Goal: Task Accomplishment & Management: Use online tool/utility

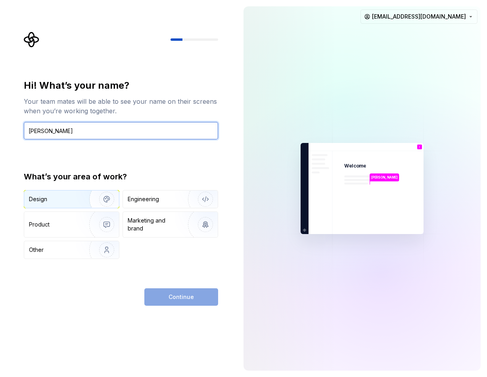
type input "[PERSON_NAME]"
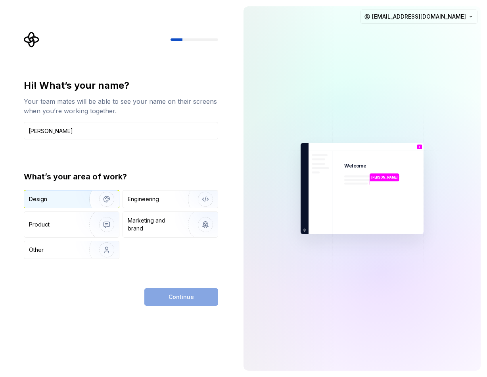
click at [84, 198] on img "button" at bounding box center [101, 199] width 51 height 53
click at [176, 299] on span "Continue" at bounding box center [181, 297] width 25 height 8
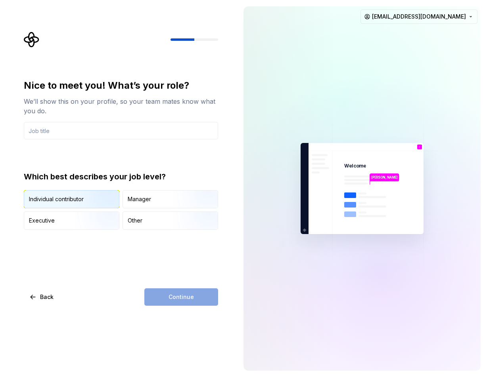
click at [90, 197] on img "button" at bounding box center [100, 209] width 51 height 53
click at [183, 298] on div "Continue" at bounding box center [181, 297] width 74 height 17
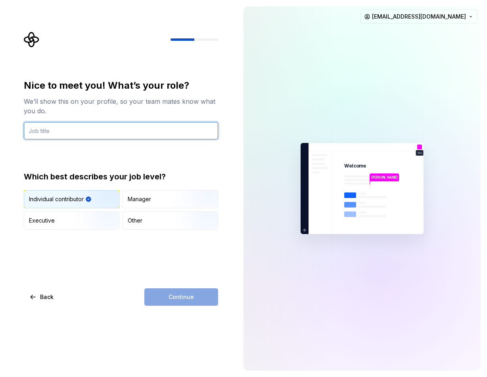
click at [101, 132] on input "text" at bounding box center [121, 130] width 194 height 17
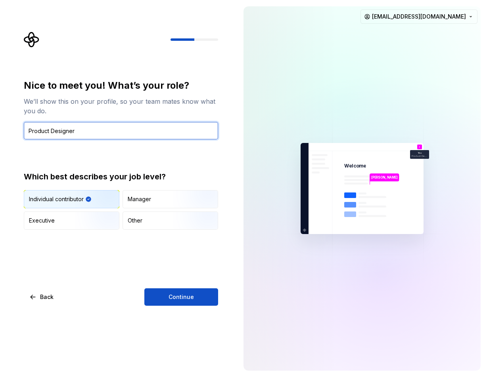
type input "Product Designer"
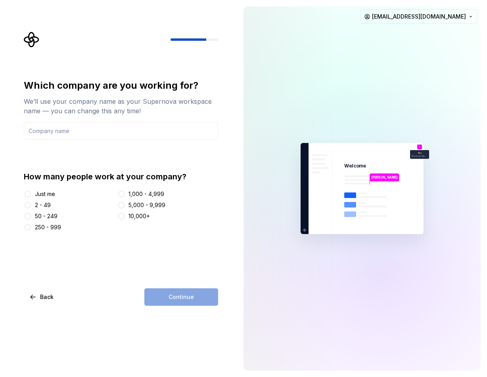
click at [42, 206] on div "2 - 49" at bounding box center [43, 205] width 16 height 8
click at [31, 206] on button "2 - 49" at bounding box center [28, 205] width 6 height 6
click at [177, 301] on div "Continue" at bounding box center [181, 297] width 74 height 17
click at [90, 134] on input "text" at bounding box center [121, 130] width 194 height 17
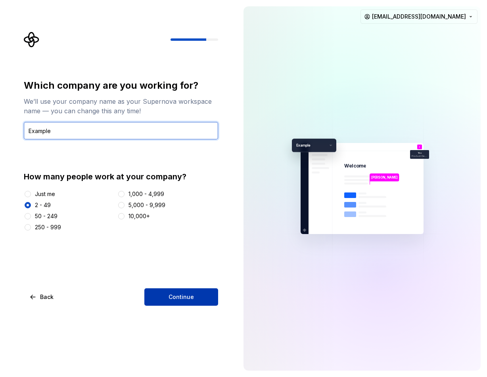
type input "Example"
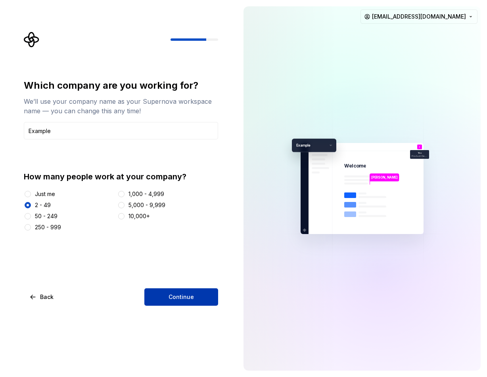
click at [190, 298] on span "Continue" at bounding box center [181, 297] width 25 height 8
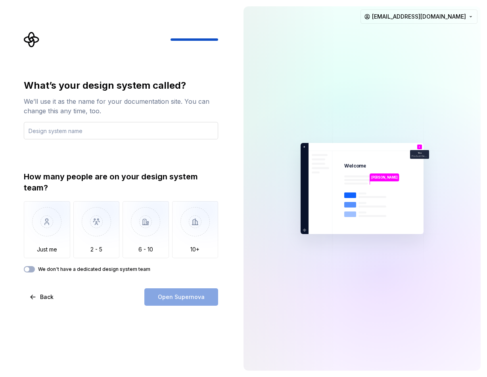
click at [103, 128] on input "text" at bounding box center [121, 130] width 194 height 17
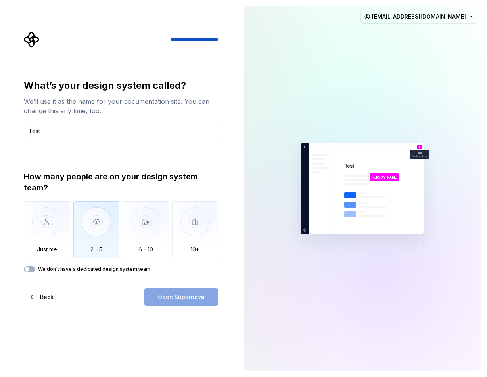
type input "Test"
click at [94, 220] on img "button" at bounding box center [96, 227] width 46 height 53
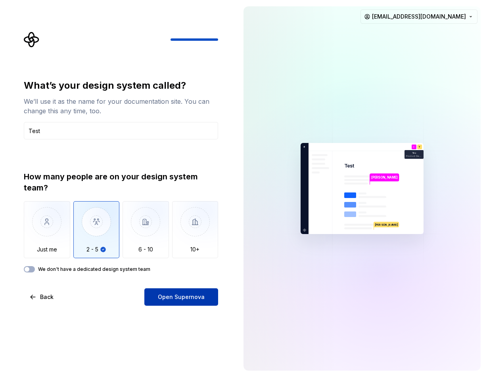
click at [175, 297] on span "Open Supernova" at bounding box center [181, 297] width 47 height 8
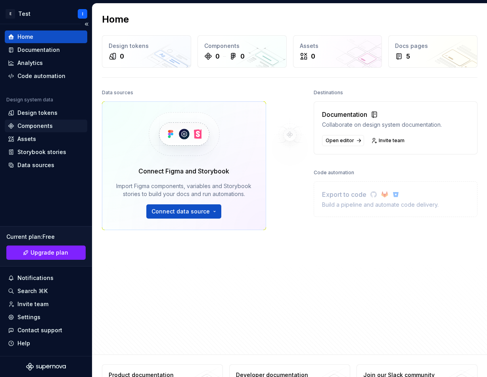
click at [36, 125] on div "Components" at bounding box center [34, 126] width 35 height 8
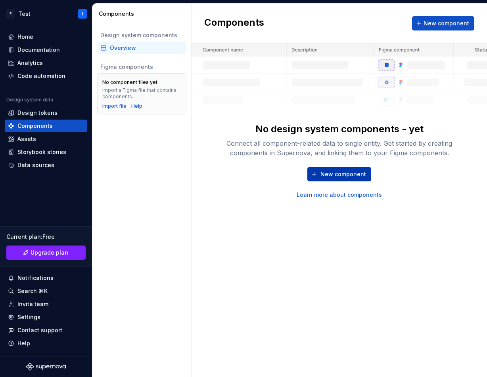
click at [343, 178] on button "New component" at bounding box center [339, 174] width 64 height 14
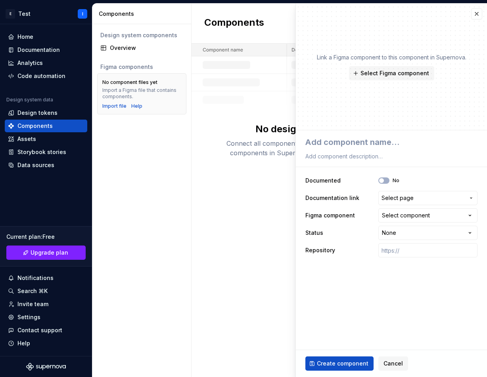
click at [251, 190] on div "New component Learn more about components" at bounding box center [340, 183] width 254 height 32
click at [384, 180] on icon "button" at bounding box center [381, 180] width 6 height 5
click at [384, 178] on icon "button" at bounding box center [381, 180] width 6 height 5
type textarea "*"
click at [379, 139] on textarea at bounding box center [390, 142] width 172 height 14
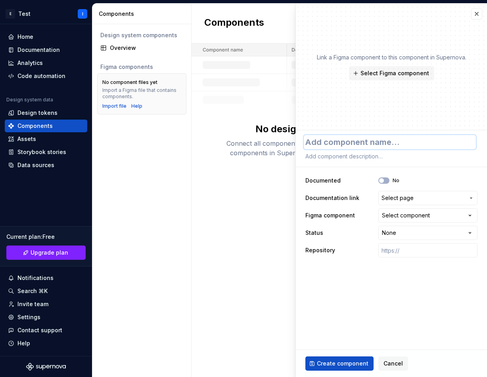
type textarea "C"
type textarea "*"
type textarea "Ca"
type textarea "*"
type textarea "Car"
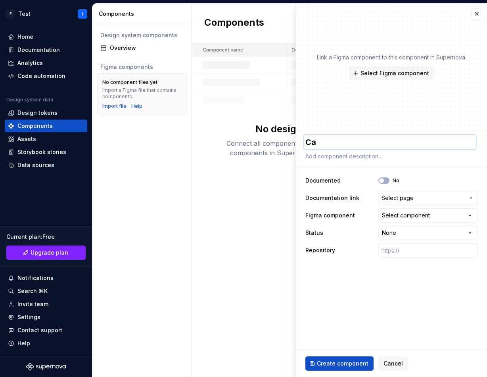
type textarea "*"
type textarea "Card"
type textarea "*"
type textarea "Card"
click at [421, 199] on span "Select page" at bounding box center [422, 198] width 83 height 8
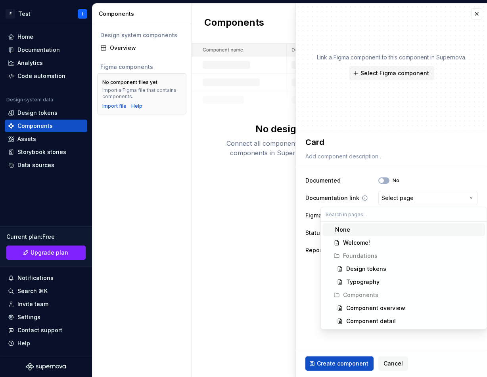
click at [420, 200] on html "**********" at bounding box center [243, 188] width 487 height 377
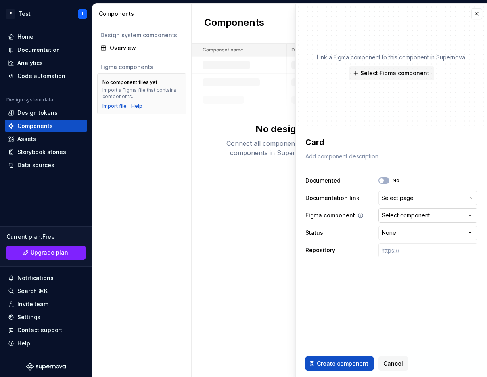
click at [414, 219] on div "Select component" at bounding box center [406, 216] width 48 height 8
click at [414, 218] on html "**********" at bounding box center [243, 188] width 487 height 377
click at [228, 203] on div "Components New component No design system components - yet Connect all componen…" at bounding box center [338, 191] width 295 height 374
click at [384, 364] on span "Cancel" at bounding box center [392, 364] width 19 height 8
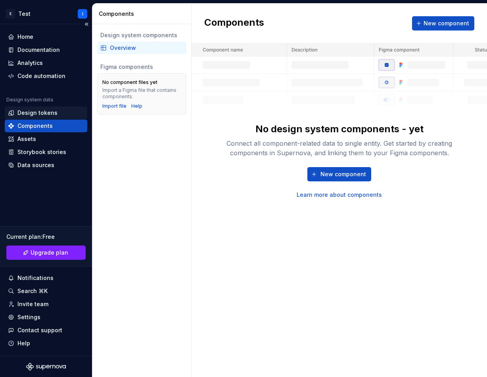
click at [35, 111] on div "Design tokens" at bounding box center [37, 113] width 40 height 8
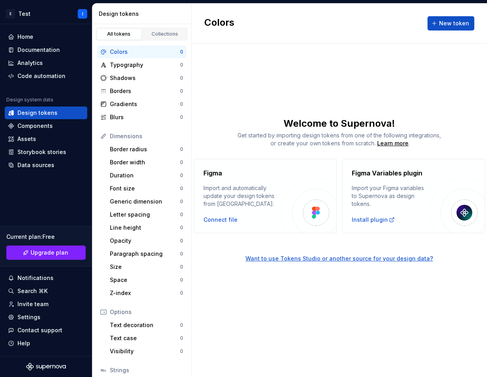
click at [326, 213] on img at bounding box center [309, 206] width 56 height 56
click at [228, 71] on div "Colors New token Welcome to Supernova! Get started by importing design tokens f…" at bounding box center [338, 191] width 295 height 374
click at [225, 219] on div "Connect file" at bounding box center [220, 220] width 34 height 8
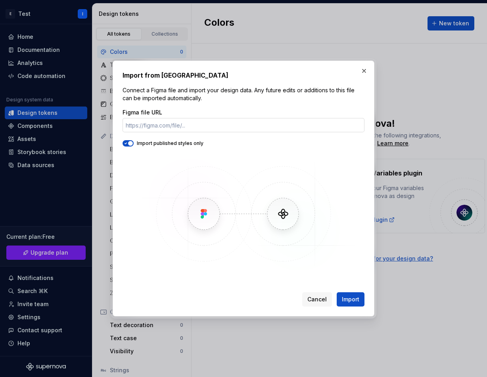
click at [211, 123] on input "Figma file URL" at bounding box center [244, 125] width 242 height 14
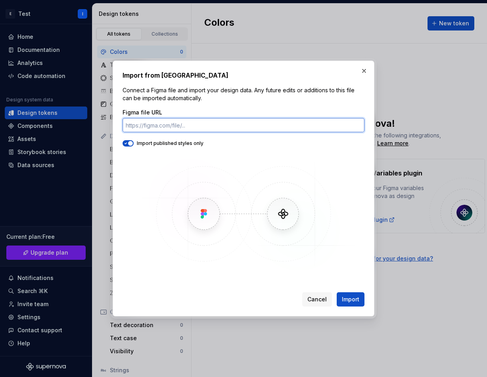
click at [201, 123] on input "Figma file URL" at bounding box center [244, 125] width 242 height 14
paste input "[URL][DOMAIN_NAME]"
type input "[URL][DOMAIN_NAME]"
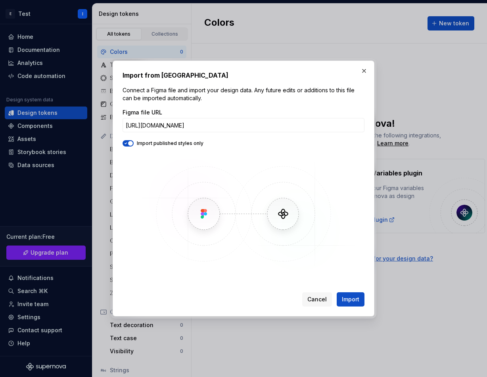
scroll to position [0, 0]
click at [365, 74] on button "button" at bounding box center [363, 70] width 11 height 11
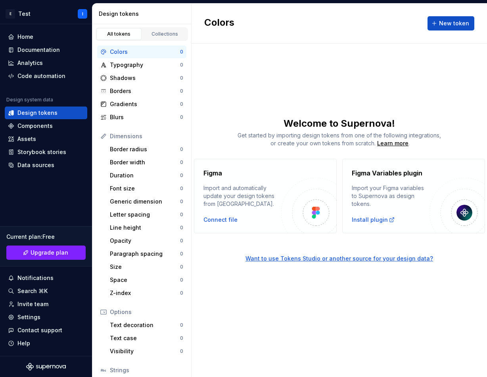
click at [381, 176] on h4 "Figma Variables plugin" at bounding box center [387, 174] width 71 height 10
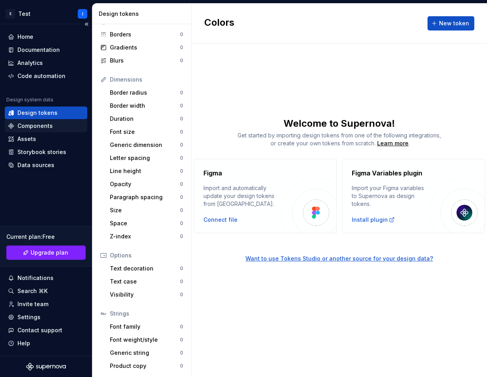
click at [44, 126] on div "Components" at bounding box center [34, 126] width 35 height 8
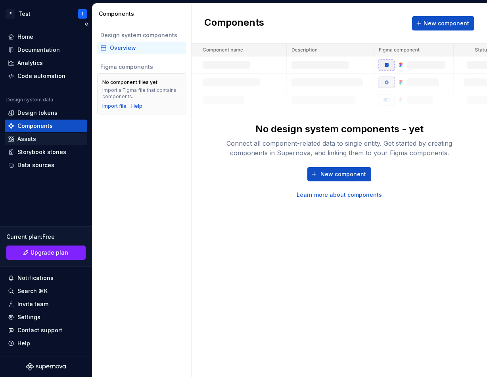
click at [42, 140] on div "Assets" at bounding box center [46, 139] width 76 height 8
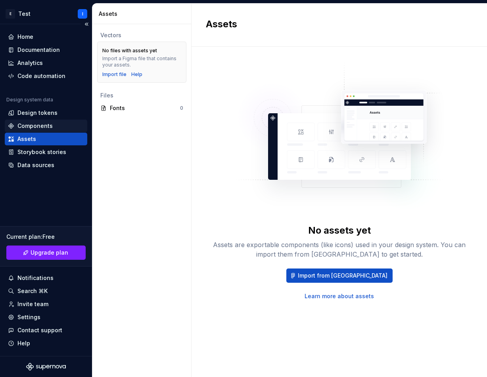
click at [41, 124] on div "Components" at bounding box center [34, 126] width 35 height 8
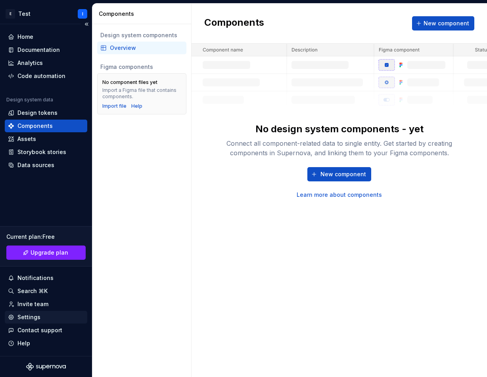
click at [38, 318] on div "Settings" at bounding box center [28, 318] width 23 height 8
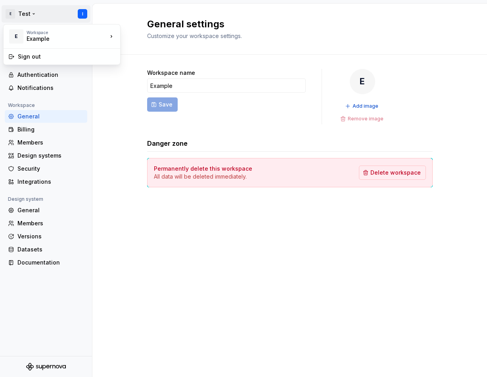
click at [9, 14] on html "E Test I Back Account Profile Authentication Notifications Workspace General Bi…" at bounding box center [243, 188] width 487 height 377
click at [125, 174] on html "E Test I Back Account Profile Authentication Notifications Workspace General Bi…" at bounding box center [243, 188] width 487 height 377
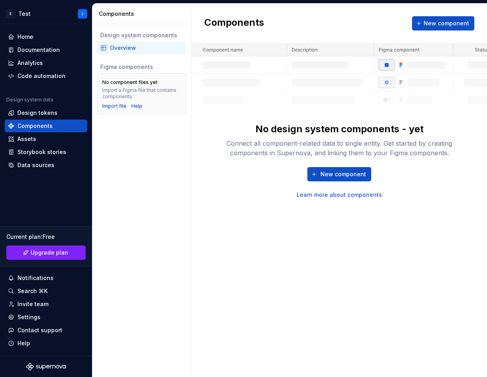
click at [261, 221] on div "Components New component No design system components - yet Connect all componen…" at bounding box center [338, 191] width 295 height 374
click at [38, 64] on div "Analytics" at bounding box center [29, 63] width 25 height 8
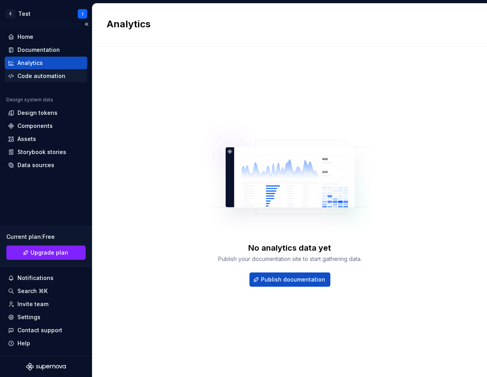
click at [38, 75] on div "Code automation" at bounding box center [41, 76] width 48 height 8
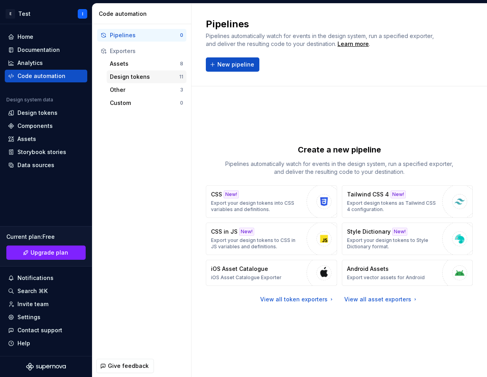
click at [151, 78] on div "Design tokens" at bounding box center [144, 77] width 69 height 8
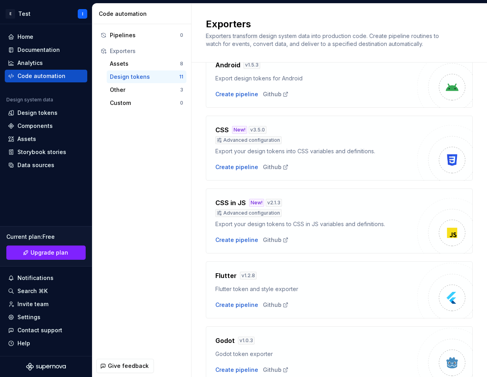
scroll to position [57, 0]
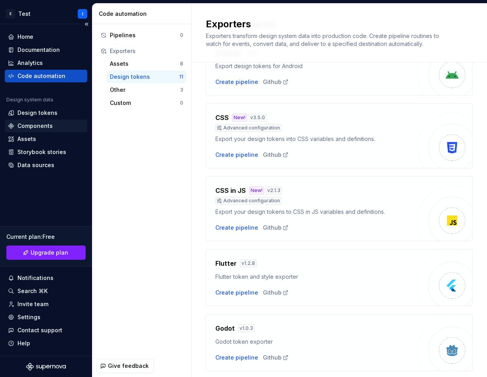
click at [26, 124] on div "Components" at bounding box center [34, 126] width 35 height 8
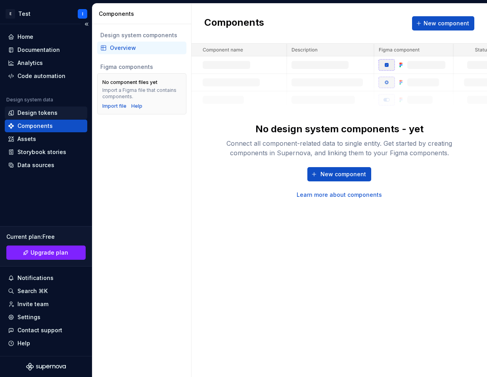
click at [30, 109] on div "Design tokens" at bounding box center [37, 113] width 40 height 8
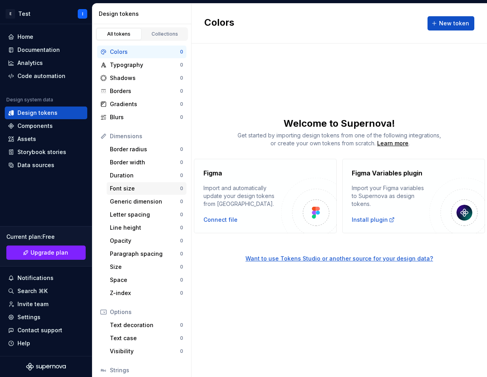
scroll to position [57, 0]
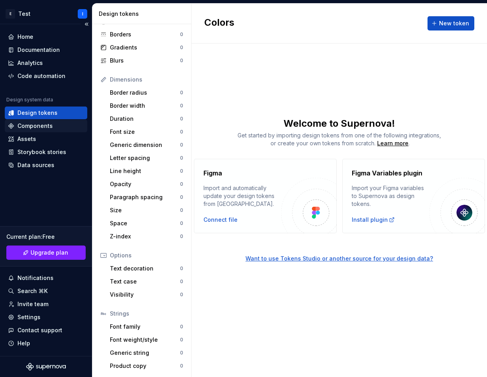
click at [49, 126] on div "Components" at bounding box center [34, 126] width 35 height 8
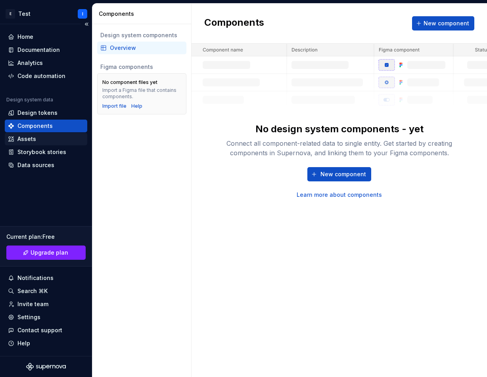
click at [27, 140] on div "Assets" at bounding box center [26, 139] width 19 height 8
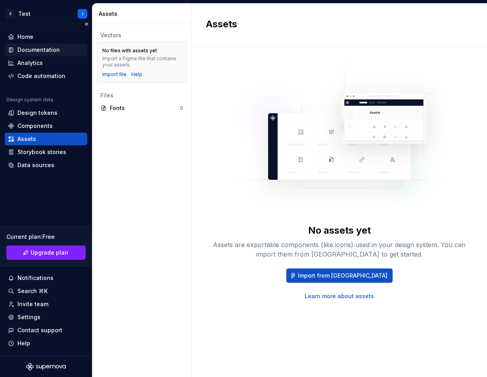
click at [34, 48] on div "Documentation" at bounding box center [38, 50] width 42 height 8
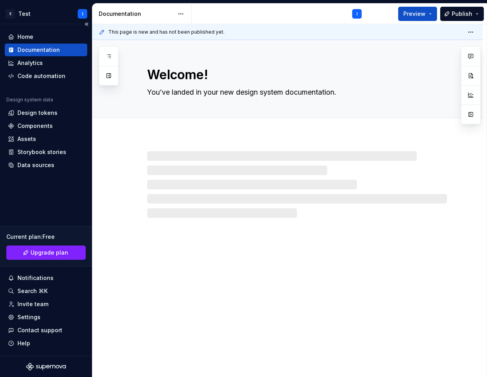
type textarea "*"
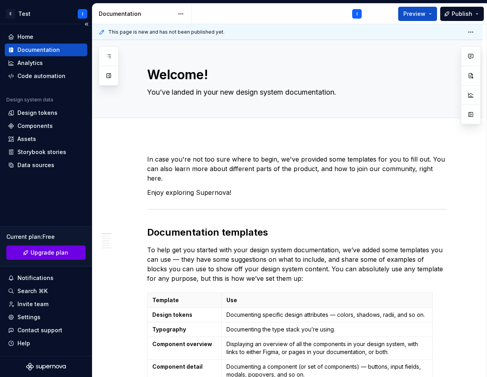
click at [46, 256] on span "Upgrade plan" at bounding box center [50, 253] width 38 height 8
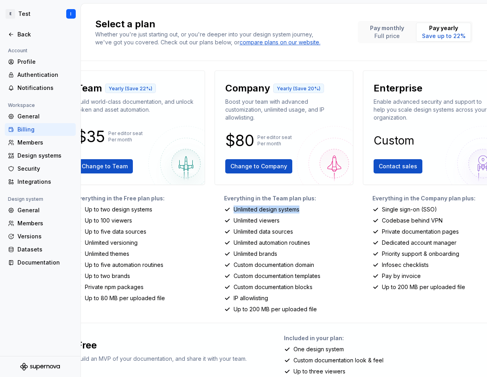
drag, startPoint x: 230, startPoint y: 208, endPoint x: 310, endPoint y: 207, distance: 79.3
click at [312, 208] on div "Unlimited design systems" at bounding box center [289, 210] width 130 height 8
click at [266, 219] on p "Unlimited viewers" at bounding box center [257, 221] width 46 height 8
drag, startPoint x: 255, startPoint y: 243, endPoint x: 316, endPoint y: 243, distance: 60.3
click at [316, 243] on div "Unlimited automation routines" at bounding box center [289, 243] width 130 height 8
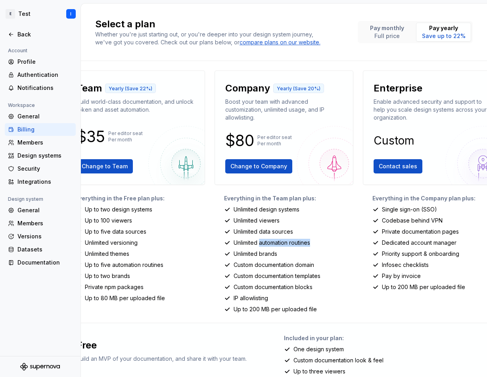
click at [301, 244] on p "Unlimited automation routines" at bounding box center [272, 243] width 77 height 8
drag, startPoint x: 252, startPoint y: 276, endPoint x: 322, endPoint y: 278, distance: 69.4
click at [323, 278] on div "Custom documentation templates" at bounding box center [289, 276] width 130 height 8
click at [293, 286] on p "Custom documentation blocks" at bounding box center [273, 287] width 79 height 8
drag, startPoint x: 240, startPoint y: 298, endPoint x: 257, endPoint y: 298, distance: 17.0
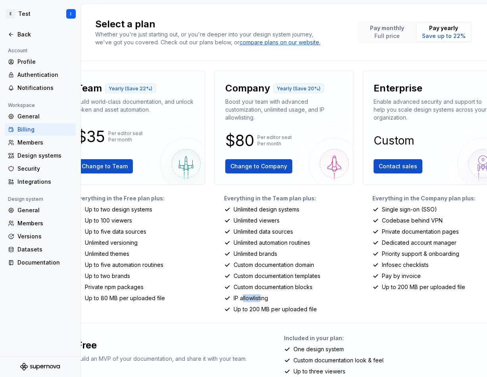
click at [257, 298] on p "IP allowlisting" at bounding box center [251, 299] width 34 height 8
click at [299, 298] on div "IP allowlisting" at bounding box center [289, 299] width 130 height 8
drag, startPoint x: 230, startPoint y: 297, endPoint x: 270, endPoint y: 301, distance: 40.7
click at [270, 301] on div "IP allowlisting" at bounding box center [289, 299] width 130 height 8
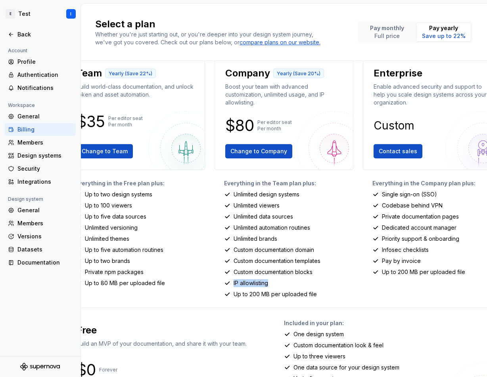
scroll to position [16, 0]
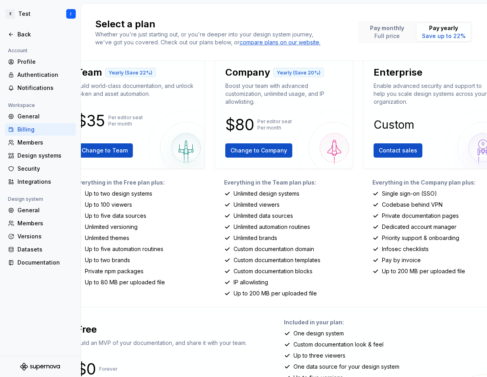
click at [305, 297] on p "Up to 200 MB per uploaded file" at bounding box center [275, 294] width 83 height 8
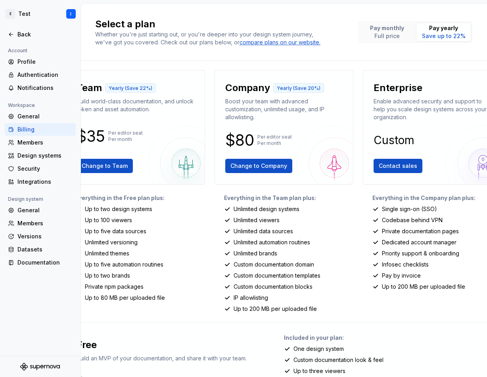
scroll to position [0, 0]
click at [27, 118] on div "General" at bounding box center [44, 117] width 55 height 8
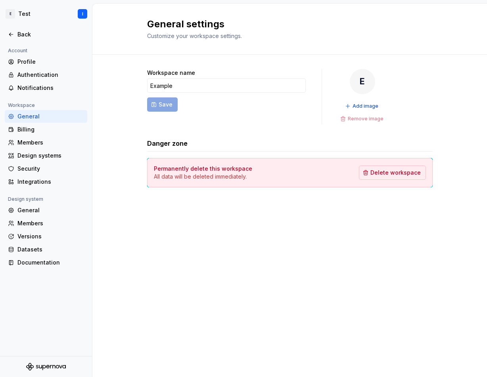
click at [42, 365] on icon "Supernova Logo" at bounding box center [46, 367] width 40 height 8
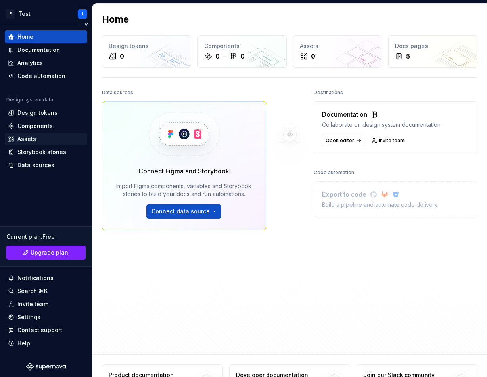
click at [37, 139] on div "Assets" at bounding box center [46, 139] width 76 height 8
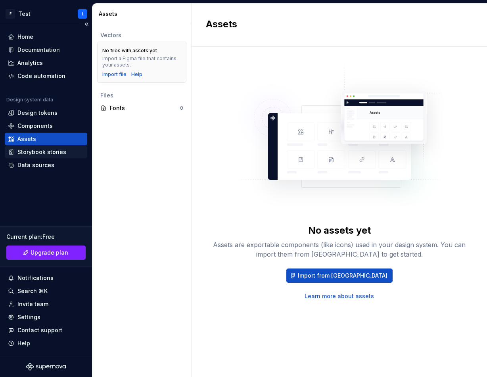
click at [53, 153] on div "Storybook stories" at bounding box center [41, 152] width 49 height 8
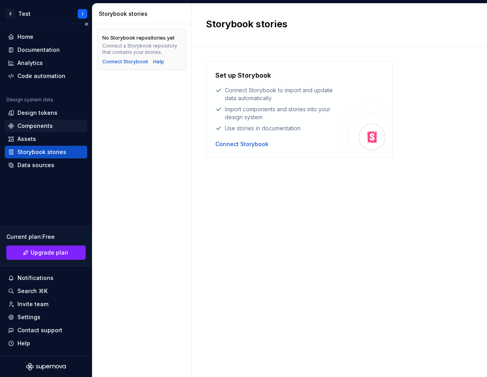
click at [36, 128] on div "Components" at bounding box center [34, 126] width 35 height 8
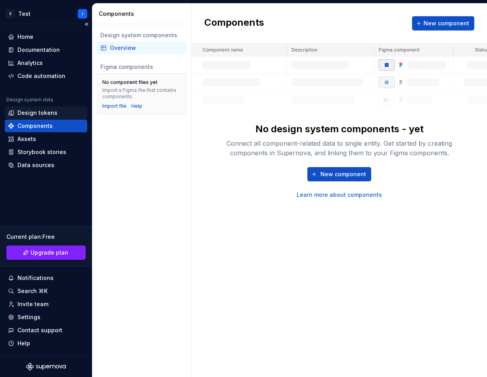
click at [42, 109] on div "Design tokens" at bounding box center [37, 113] width 40 height 8
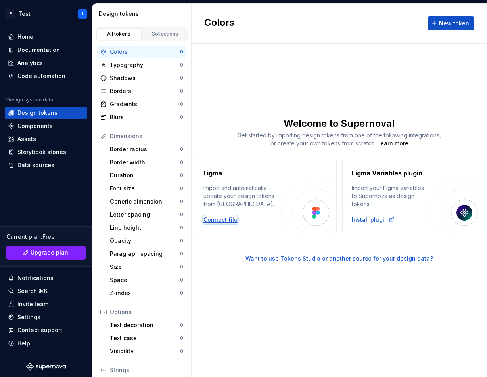
click at [222, 220] on div "Connect file" at bounding box center [220, 220] width 34 height 8
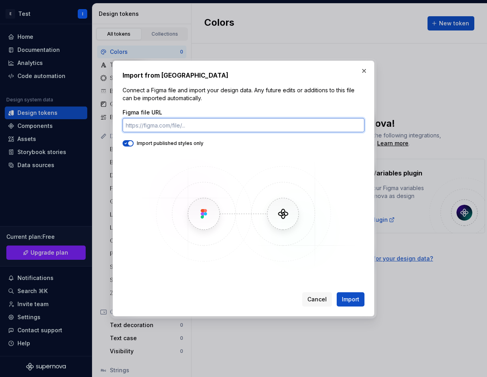
paste input "[URL][DOMAIN_NAME]"
type input "[URL][DOMAIN_NAME]"
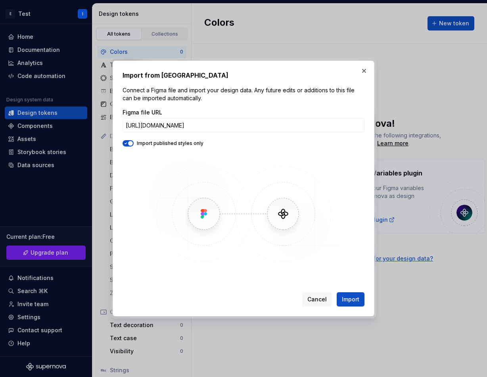
scroll to position [0, 0]
click at [346, 287] on div "Import from Figma Connect a Figma file and import your design data. Any future …" at bounding box center [244, 189] width 242 height 236
click at [346, 295] on button "Import" at bounding box center [351, 300] width 28 height 14
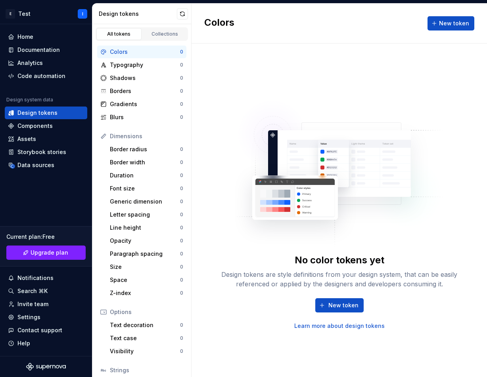
click at [303, 30] on div "Colors New token" at bounding box center [338, 24] width 295 height 40
click at [182, 14] on button "button" at bounding box center [182, 13] width 11 height 11
click at [149, 65] on div "Typography" at bounding box center [145, 65] width 70 height 8
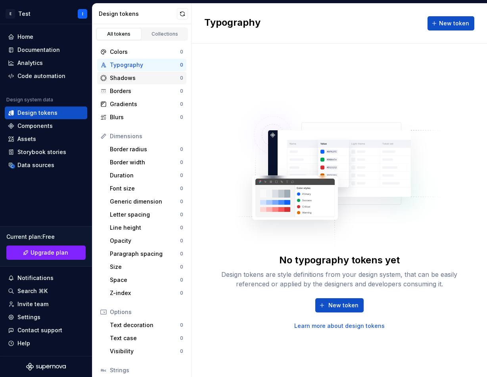
click at [147, 75] on div "Shadows" at bounding box center [145, 78] width 70 height 8
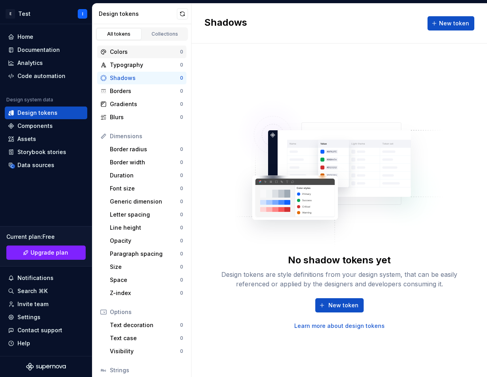
click at [147, 53] on div "Colors" at bounding box center [145, 52] width 70 height 8
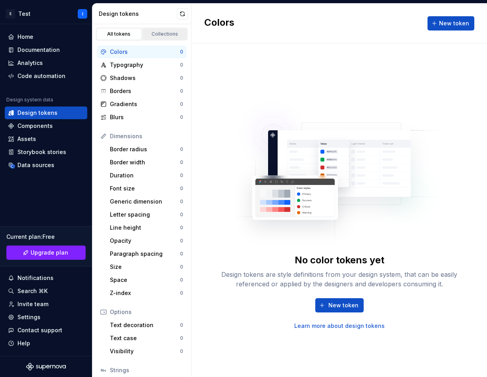
click at [158, 36] on div "Collections" at bounding box center [165, 34] width 40 height 6
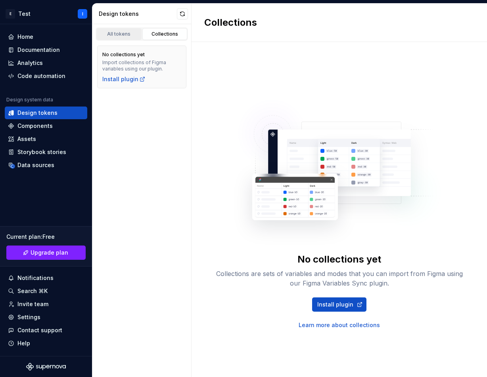
click at [120, 34] on div "All tokens" at bounding box center [119, 34] width 40 height 6
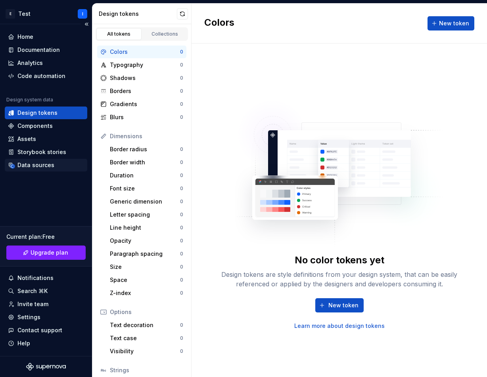
click at [35, 164] on div "Data sources" at bounding box center [35, 165] width 37 height 8
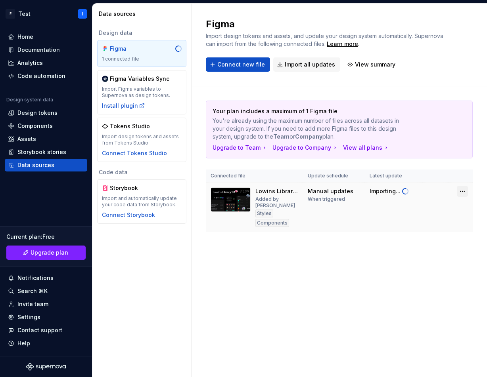
click at [460, 192] on html "E Test I Home Documentation Analytics Code automation Design system data Design…" at bounding box center [243, 188] width 487 height 377
click at [263, 284] on html "E Test I Home Documentation Analytics Code automation Design system data Design…" at bounding box center [243, 188] width 487 height 377
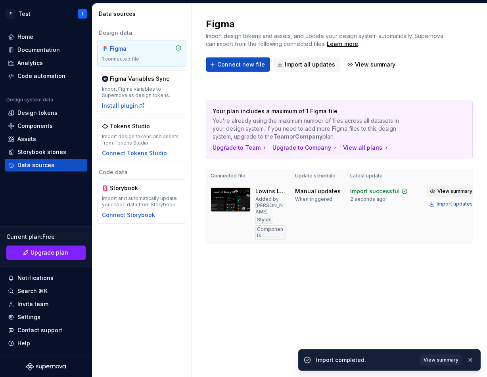
click at [462, 189] on span "View summary" at bounding box center [454, 191] width 35 height 6
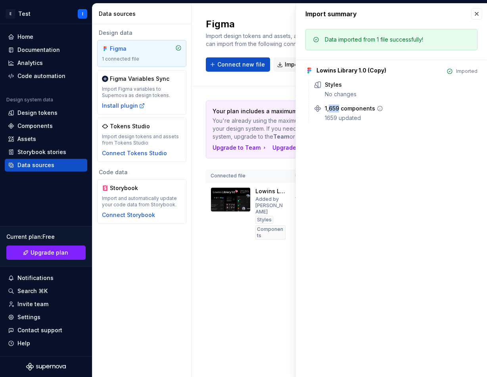
drag, startPoint x: 328, startPoint y: 108, endPoint x: 339, endPoint y: 108, distance: 10.7
click at [339, 108] on div "1,659 components" at bounding box center [350, 109] width 50 height 8
click at [477, 14] on button "button" at bounding box center [476, 13] width 11 height 11
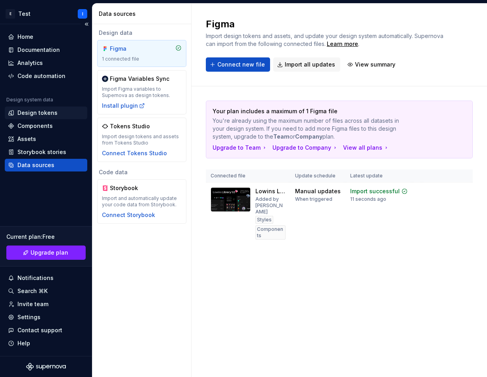
click at [39, 113] on div "Design tokens" at bounding box center [37, 113] width 40 height 8
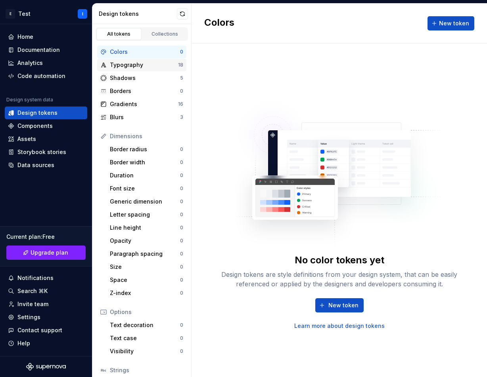
click at [144, 65] on div "Typography" at bounding box center [144, 65] width 68 height 8
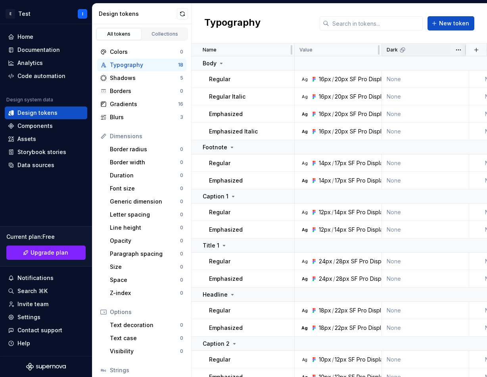
click at [401, 52] on icon at bounding box center [402, 50] width 6 height 6
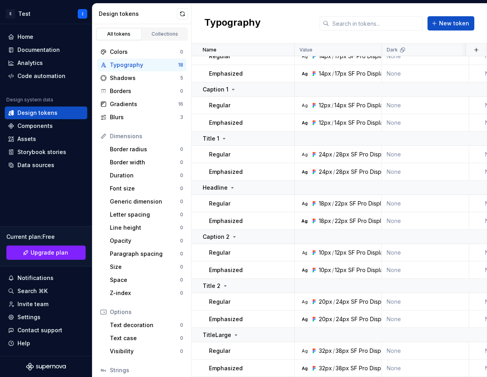
scroll to position [111, 0]
click at [138, 79] on div "Shadows" at bounding box center [145, 78] width 70 height 8
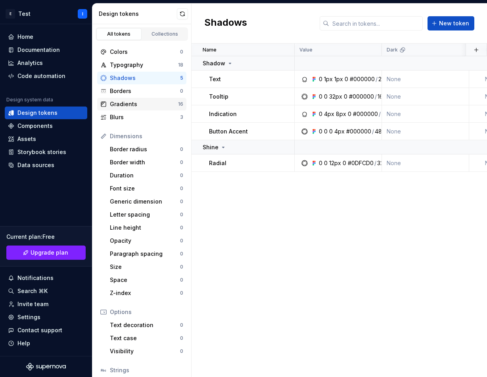
click at [139, 104] on div "Gradients" at bounding box center [144, 104] width 68 height 8
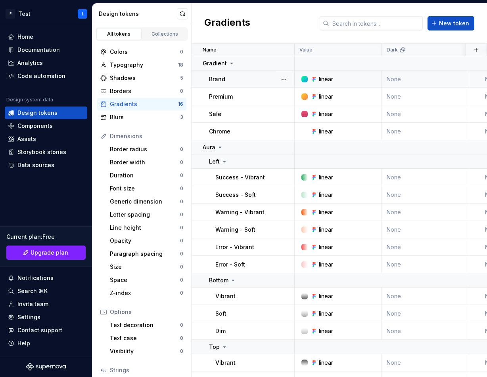
click at [304, 79] on div at bounding box center [304, 79] width 6 height 6
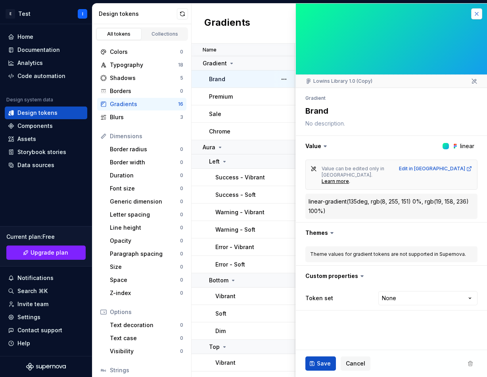
click at [477, 15] on button "button" at bounding box center [476, 13] width 11 height 11
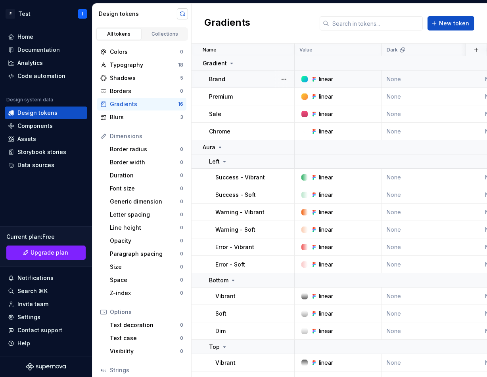
click at [180, 9] on button "button" at bounding box center [182, 13] width 11 height 11
click at [304, 93] on div "linear" at bounding box center [340, 97] width 81 height 8
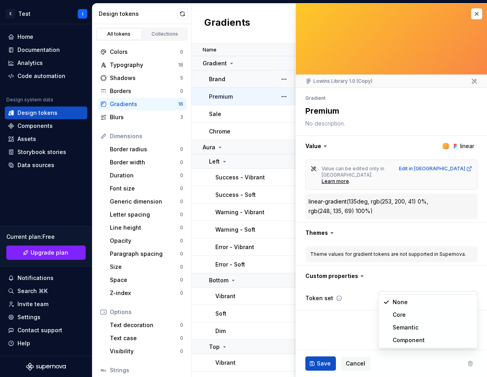
click at [431, 282] on html "E Test I Home Documentation Analytics Code automation Design system data Design…" at bounding box center [243, 188] width 487 height 377
click at [356, 301] on html "E Test I Home Documentation Analytics Code automation Design system data Design…" at bounding box center [243, 188] width 487 height 377
click at [339, 251] on span "Theme values for gradient tokens are not supported in Supernova." at bounding box center [388, 254] width 156 height 6
drag, startPoint x: 401, startPoint y: 242, endPoint x: 394, endPoint y: 242, distance: 7.5
click at [394, 251] on span "Theme values for gradient tokens are not supported in Supernova." at bounding box center [388, 254] width 156 height 6
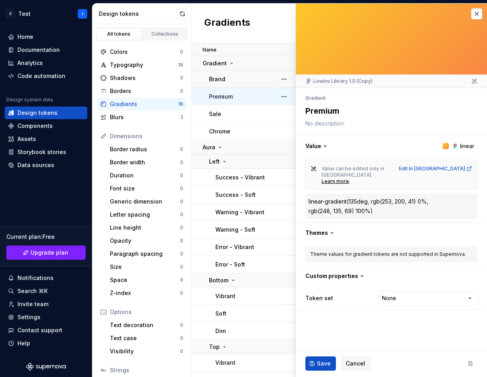
click at [362, 251] on span "Theme values for gradient tokens are not supported in Supernova." at bounding box center [388, 254] width 156 height 6
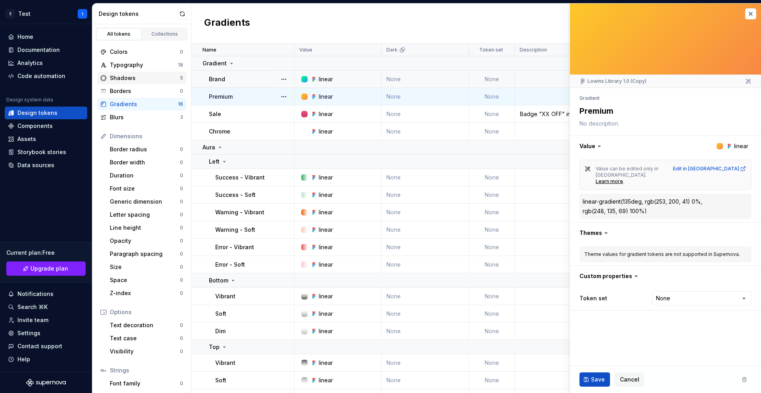
click at [132, 76] on div "Shadows" at bounding box center [145, 78] width 70 height 8
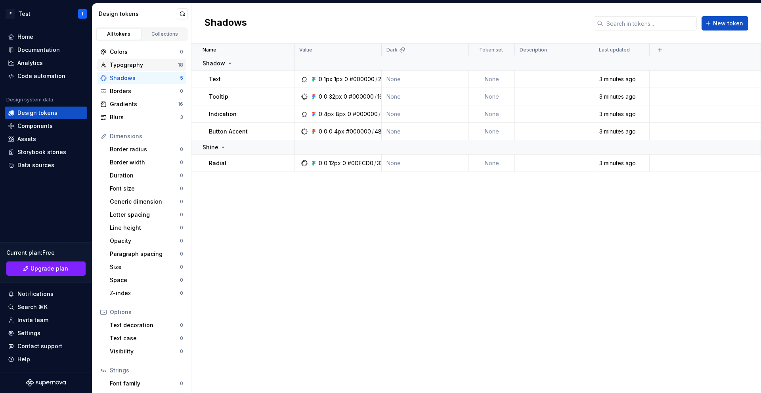
click at [134, 65] on div "Typography" at bounding box center [144, 65] width 68 height 8
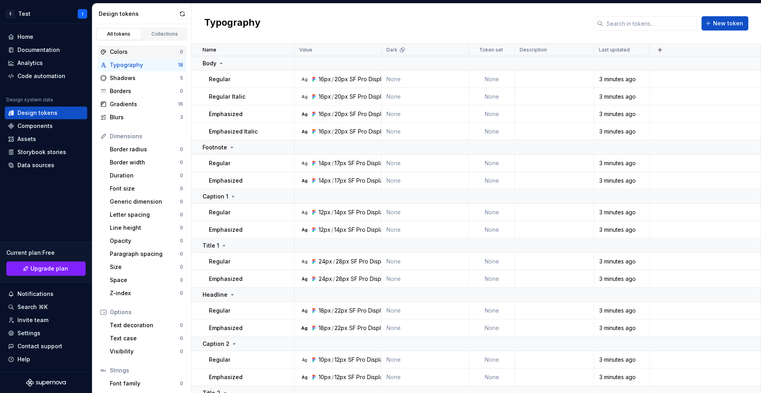
click at [134, 54] on div "Colors" at bounding box center [145, 52] width 70 height 8
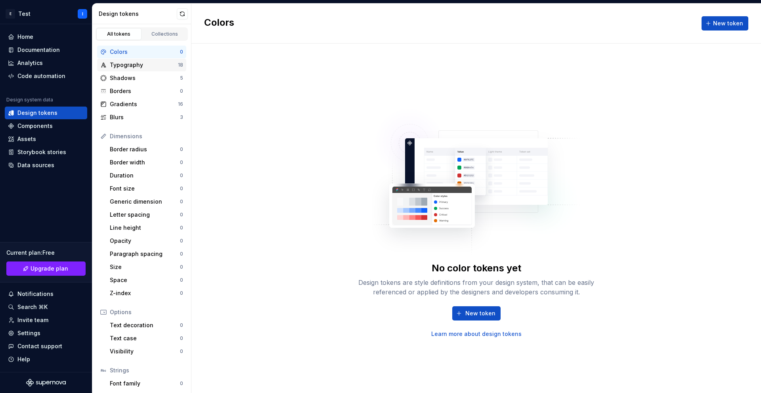
click at [144, 65] on div "Typography" at bounding box center [144, 65] width 68 height 8
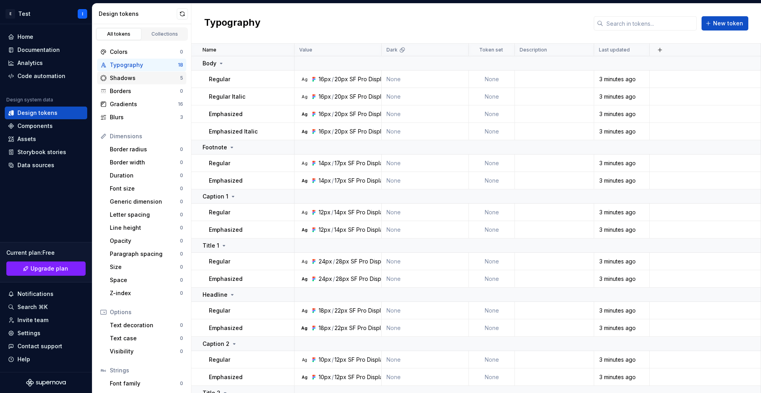
click at [137, 79] on div "Shadows" at bounding box center [145, 78] width 70 height 8
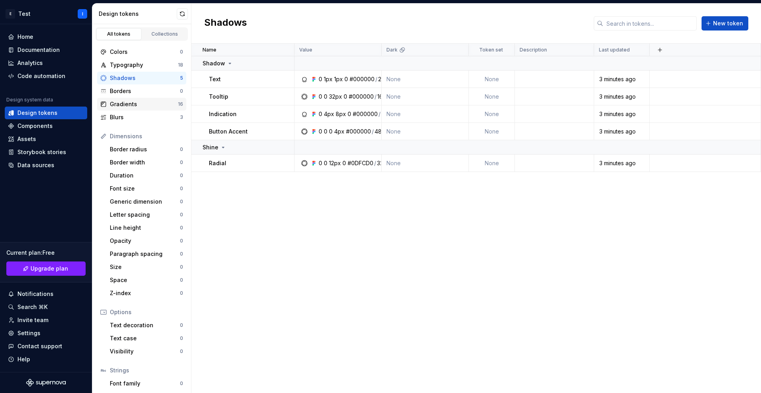
click at [142, 107] on div "Gradients" at bounding box center [144, 104] width 68 height 8
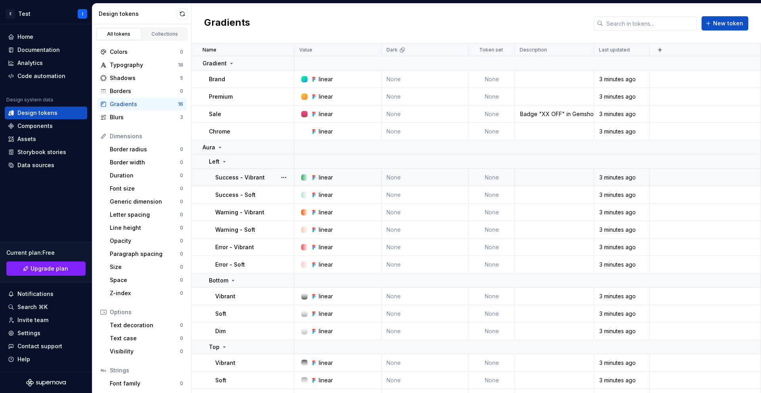
click at [303, 178] on div at bounding box center [304, 177] width 6 height 6
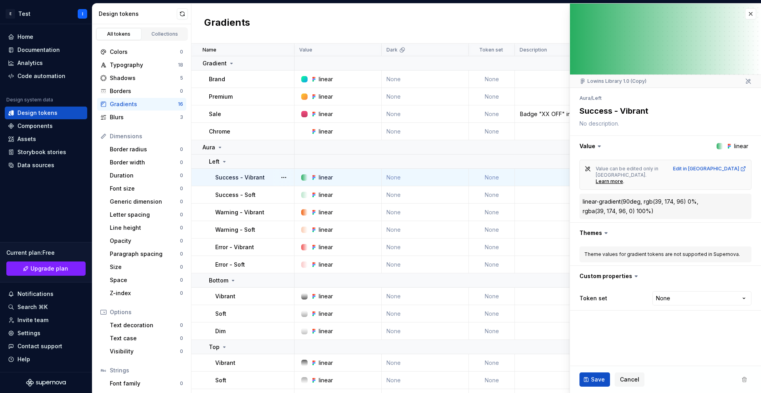
click at [486, 198] on div "rgb(39, 174, 96)" at bounding box center [665, 202] width 42 height 8
drag, startPoint x: 662, startPoint y: 191, endPoint x: 644, endPoint y: 190, distance: 17.9
click at [486, 198] on div "rgb(39, 174, 96)" at bounding box center [665, 202] width 42 height 8
click at [486, 198] on div "linear-gradient(90deg, rgb(39, 174, 96) 0%, rgba(39, 174, 96, 0) 100%)" at bounding box center [666, 206] width 166 height 17
click at [141, 114] on div "Blurs" at bounding box center [145, 117] width 70 height 8
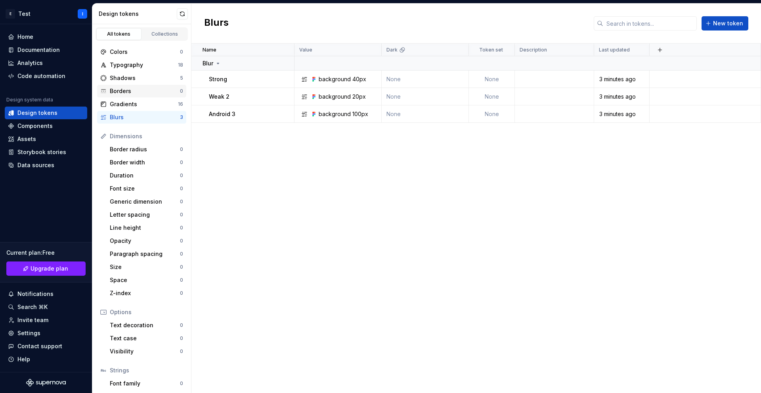
click at [140, 85] on div "Borders 0" at bounding box center [141, 91] width 89 height 13
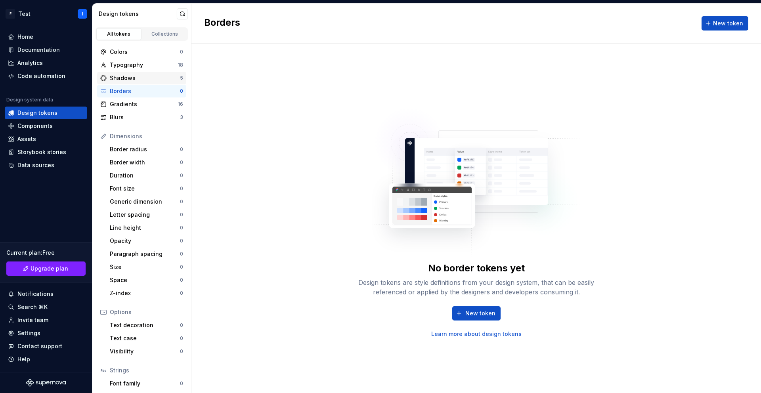
click at [138, 74] on div "Shadows" at bounding box center [145, 78] width 70 height 8
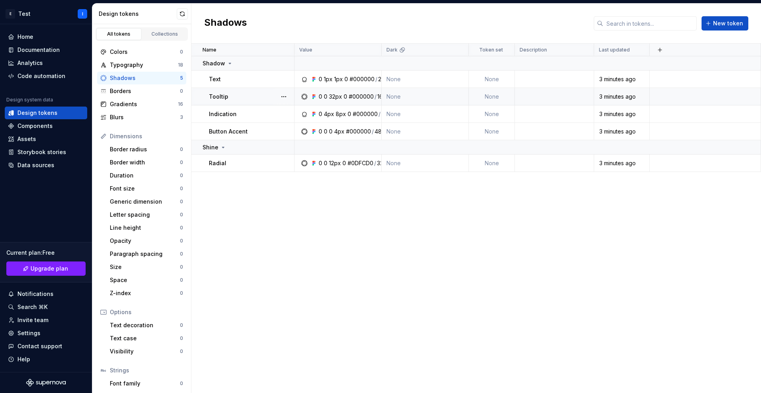
click at [337, 92] on td "0 0 32px 0 #000000 / 16%" at bounding box center [338, 96] width 87 height 17
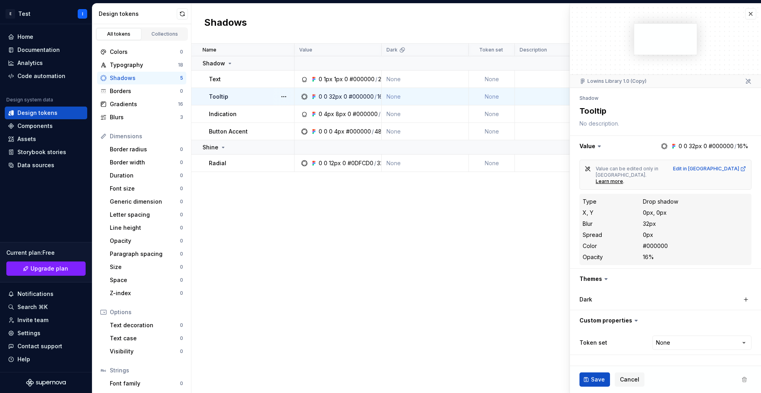
click at [486, 209] on div "0px, 0px" at bounding box center [655, 213] width 24 height 8
drag, startPoint x: 657, startPoint y: 231, endPoint x: 645, endPoint y: 232, distance: 12.0
click at [486, 242] on div "#000000" at bounding box center [655, 246] width 25 height 8
click at [486, 242] on dd "#000000" at bounding box center [695, 246] width 105 height 8
click at [154, 61] on div "Typography" at bounding box center [144, 65] width 68 height 8
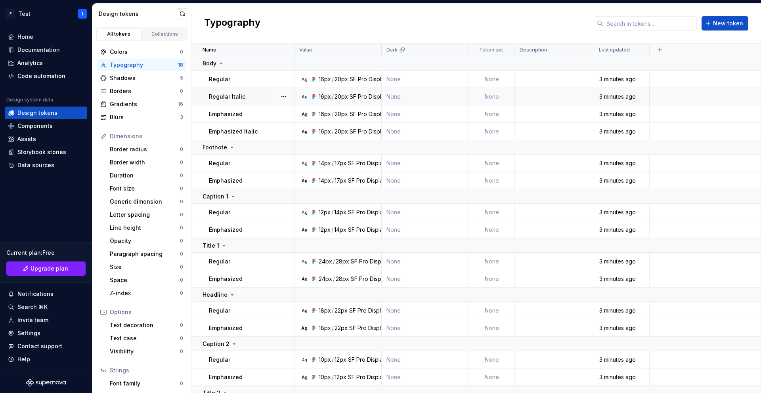
click at [350, 96] on div "SF Pro Display" at bounding box center [369, 97] width 38 height 8
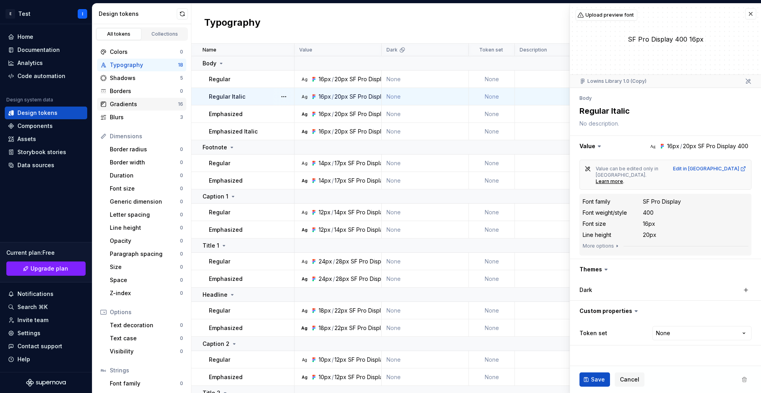
click at [147, 103] on div "Gradients" at bounding box center [144, 104] width 68 height 8
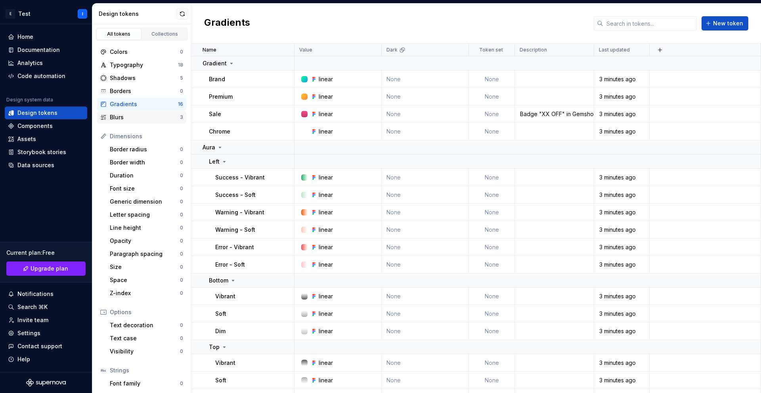
click at [128, 118] on div "Blurs" at bounding box center [145, 117] width 70 height 8
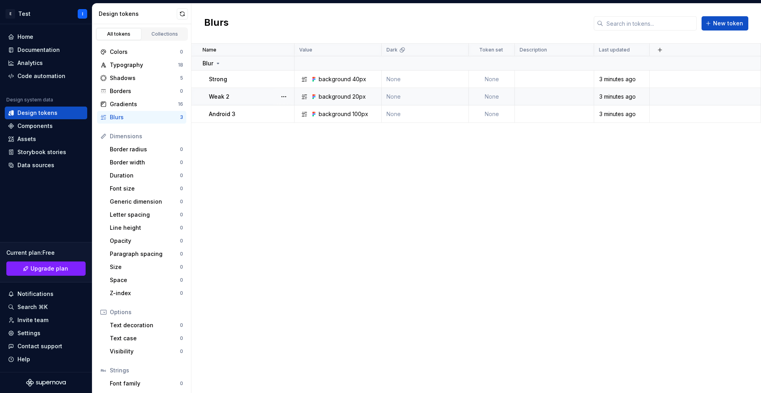
click at [352, 97] on div "20px" at bounding box center [358, 97] width 13 height 8
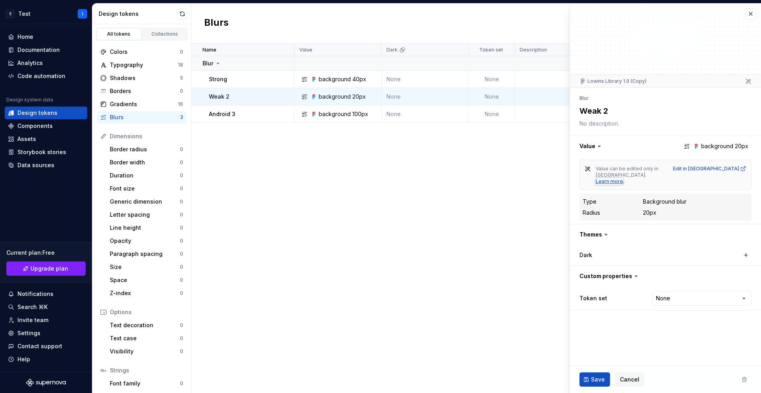
click at [486, 178] on div "Learn more" at bounding box center [609, 181] width 27 height 6
click at [368, 218] on div "Name Value Dark Token set Description Last updated Blur Strong background 40px …" at bounding box center [476, 219] width 570 height 350
click at [183, 11] on button "button" at bounding box center [182, 13] width 11 height 11
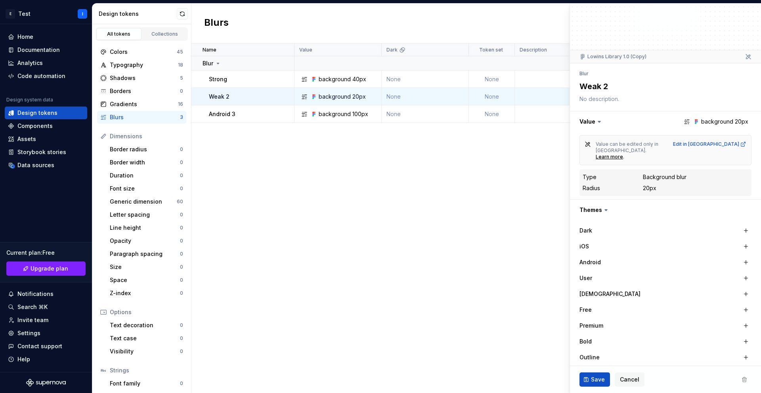
scroll to position [22, 0]
click at [133, 50] on div "Colors" at bounding box center [143, 52] width 67 height 8
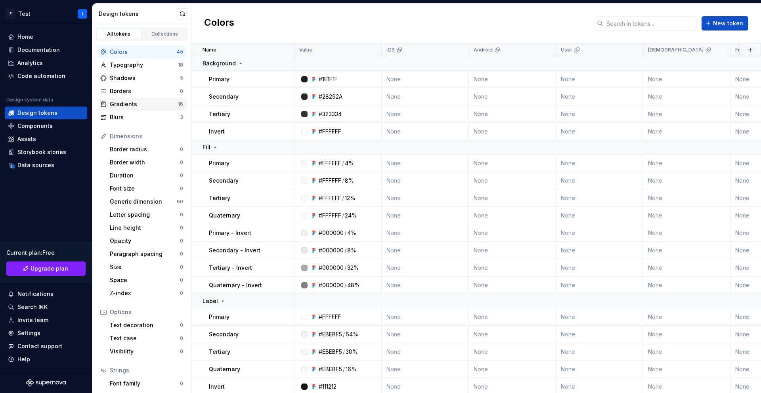
click at [136, 105] on div "Gradients" at bounding box center [144, 104] width 68 height 8
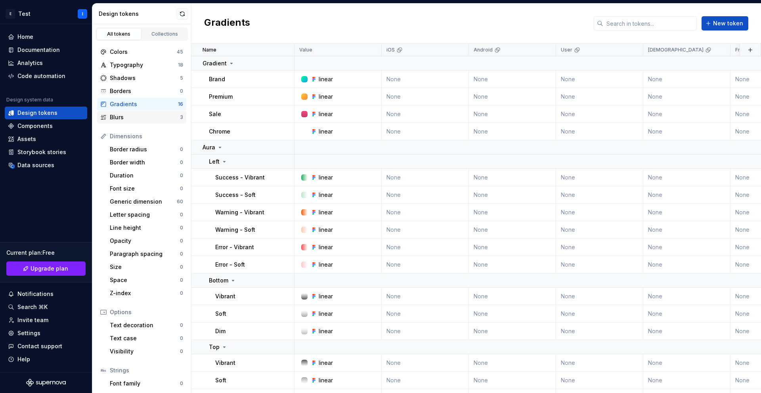
click at [133, 121] on div "Blurs 3" at bounding box center [141, 117] width 89 height 13
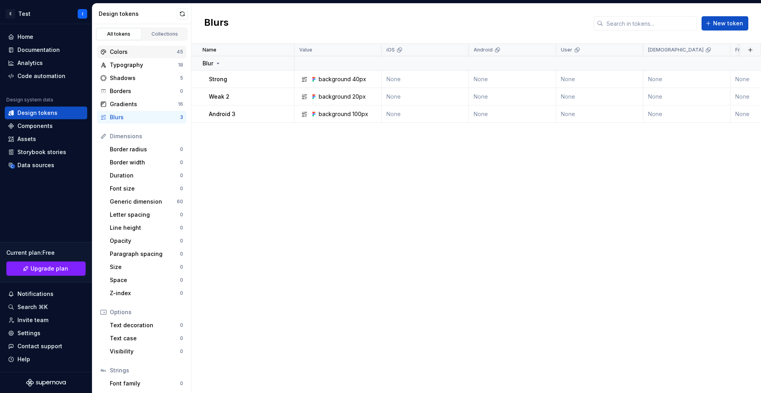
click at [111, 50] on div "Colors" at bounding box center [143, 52] width 67 height 8
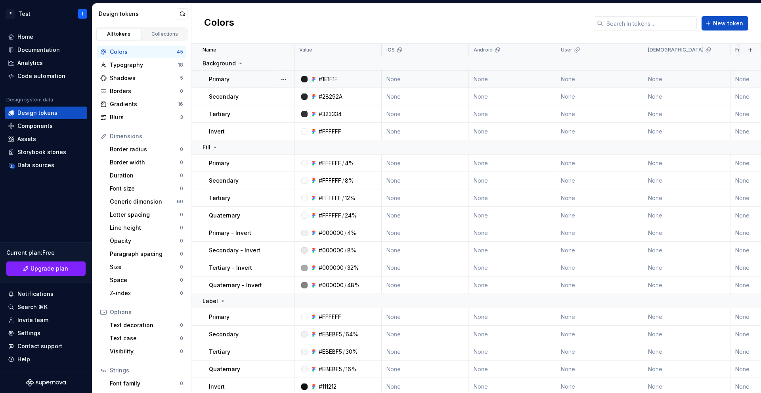
click at [304, 76] on div at bounding box center [304, 79] width 6 height 6
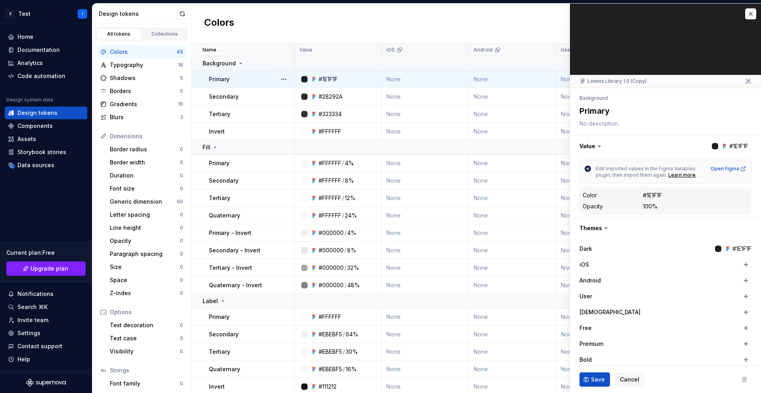
scroll to position [2, 0]
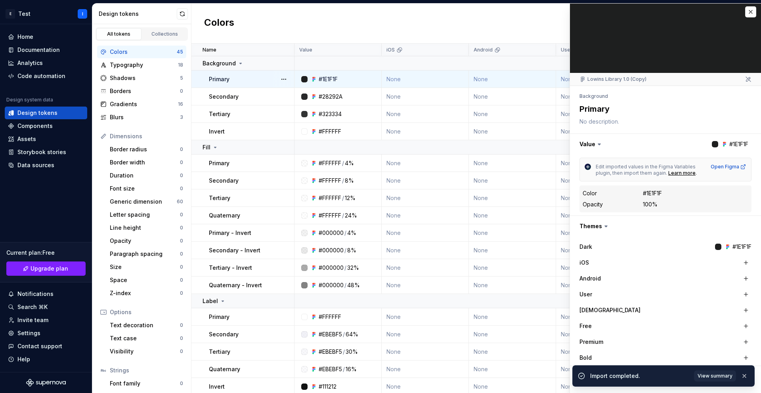
click at [486, 143] on div at bounding box center [715, 144] width 6 height 6
click at [486, 143] on button "button" at bounding box center [665, 144] width 191 height 21
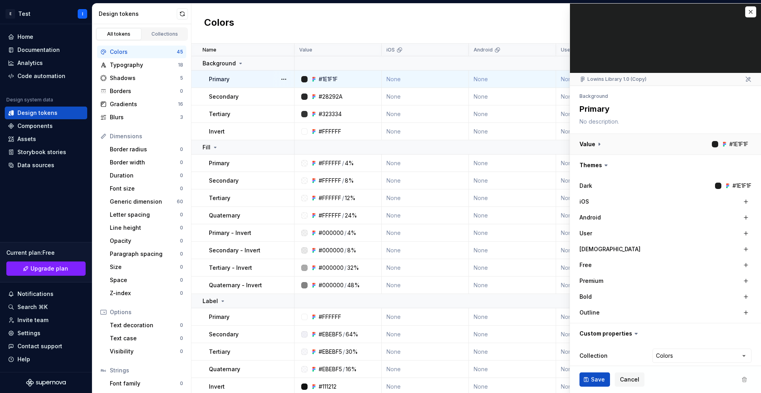
click at [486, 143] on button "button" at bounding box center [665, 144] width 191 height 21
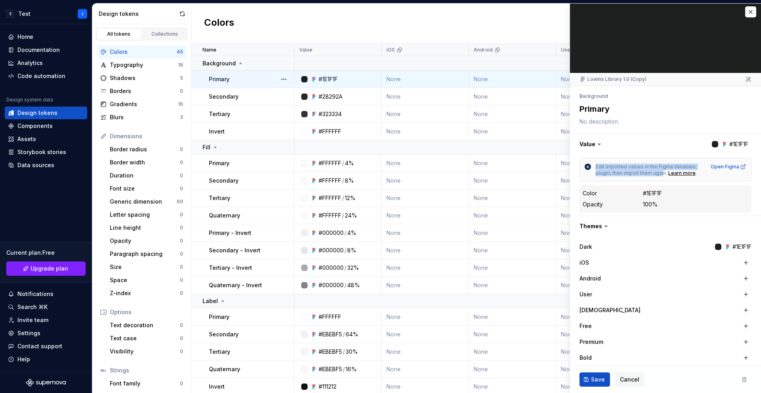
drag, startPoint x: 596, startPoint y: 167, endPoint x: 663, endPoint y: 175, distance: 67.6
click at [486, 175] on span "Edit imported values in the Figma Variables plugin, then import them again." at bounding box center [646, 170] width 101 height 12
click at [486, 172] on span "Edit imported values in the Figma Variables plugin, then import them again." at bounding box center [646, 170] width 101 height 12
click at [486, 172] on div "Learn more" at bounding box center [681, 173] width 27 height 6
click at [486, 13] on button "button" at bounding box center [750, 11] width 11 height 11
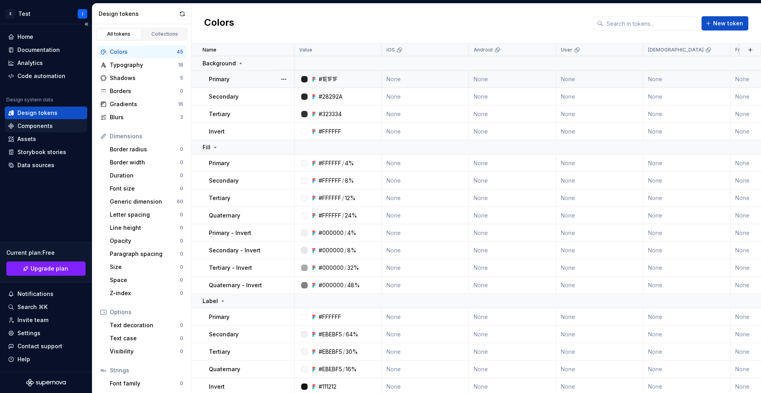
click at [46, 125] on div "Components" at bounding box center [34, 126] width 35 height 8
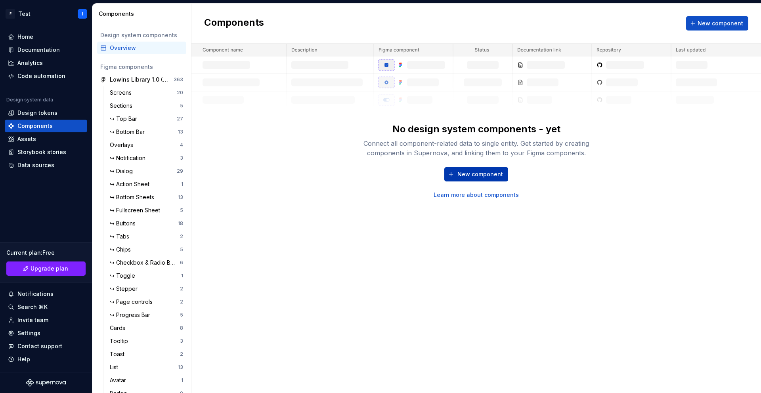
click at [482, 171] on span "New component" at bounding box center [481, 174] width 46 height 8
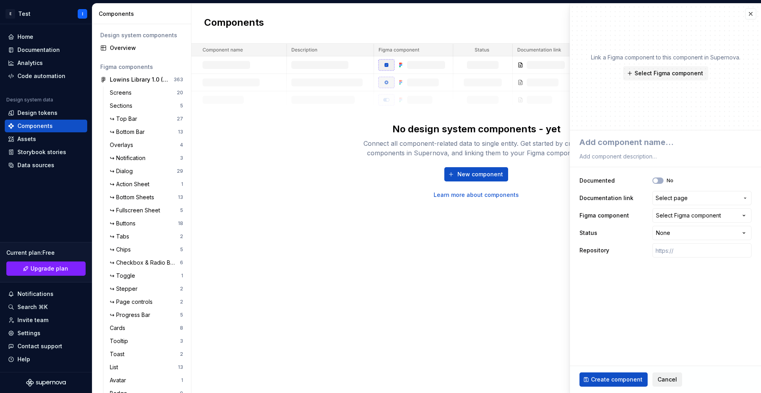
click at [486, 377] on span "Cancel" at bounding box center [667, 380] width 19 height 8
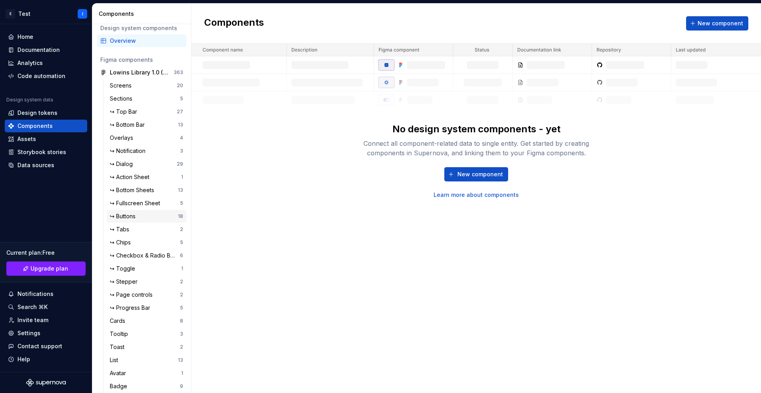
scroll to position [36, 0]
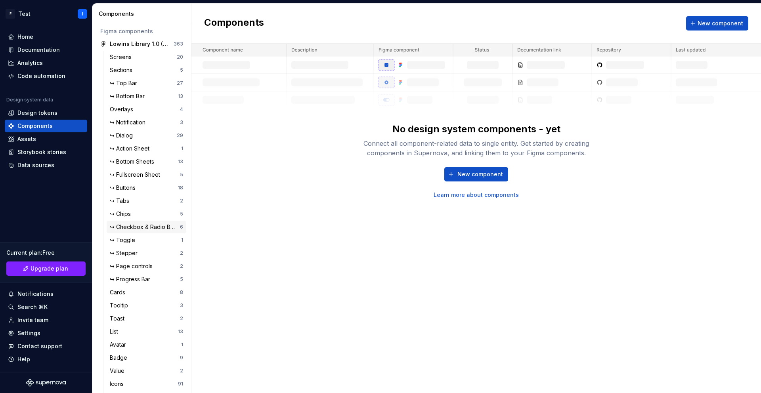
click at [135, 233] on div "↪ Checkbox & Radio Button 6" at bounding box center [147, 227] width 80 height 13
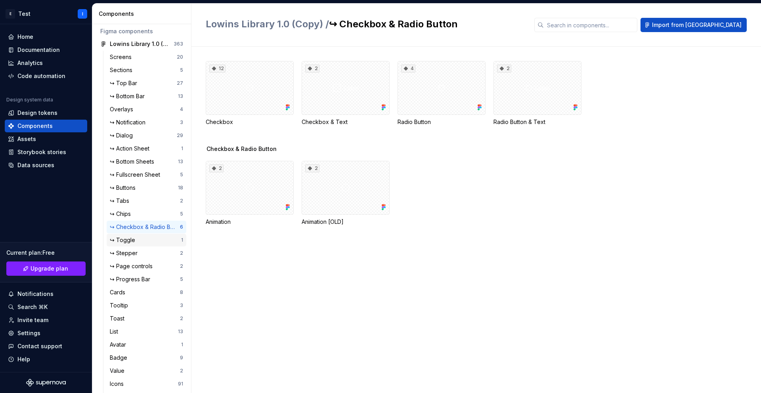
click at [132, 237] on div "↪ Toggle" at bounding box center [124, 240] width 29 height 8
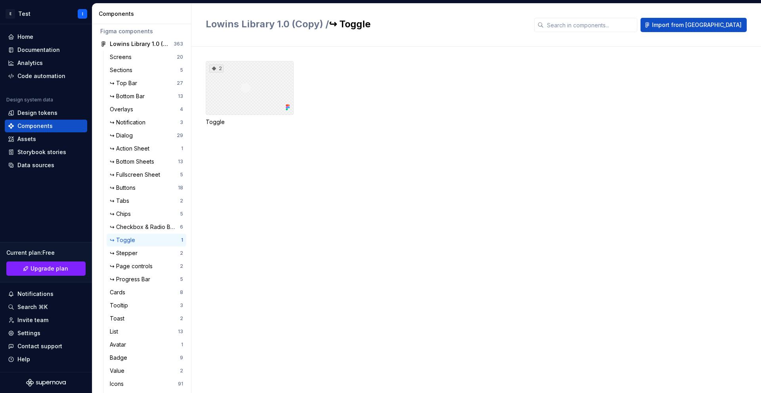
click at [247, 100] on div "2" at bounding box center [250, 88] width 88 height 54
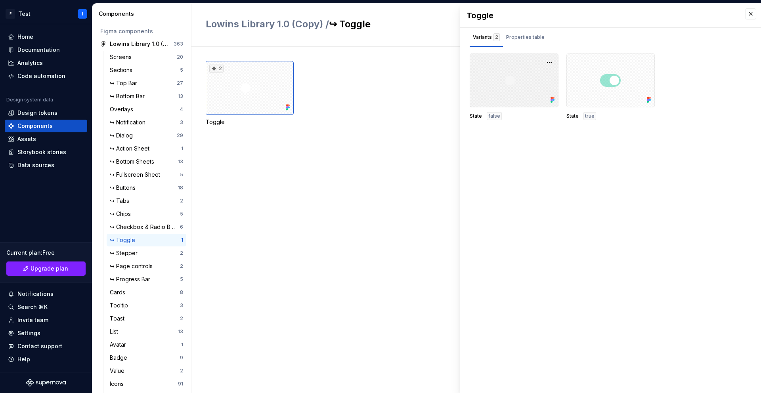
click at [486, 91] on div at bounding box center [514, 81] width 89 height 54
click at [486, 35] on div "Properties table" at bounding box center [525, 37] width 38 height 8
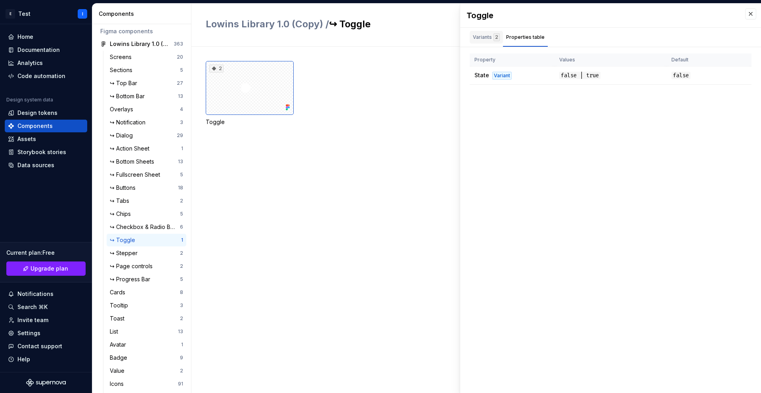
click at [486, 39] on div "Variants 2" at bounding box center [486, 37] width 27 height 8
click at [486, 41] on div "Properties table" at bounding box center [525, 37] width 38 height 8
click at [481, 40] on div "Variants 2" at bounding box center [486, 37] width 27 height 8
click at [142, 251] on div "↪ Stepper" at bounding box center [145, 253] width 70 height 8
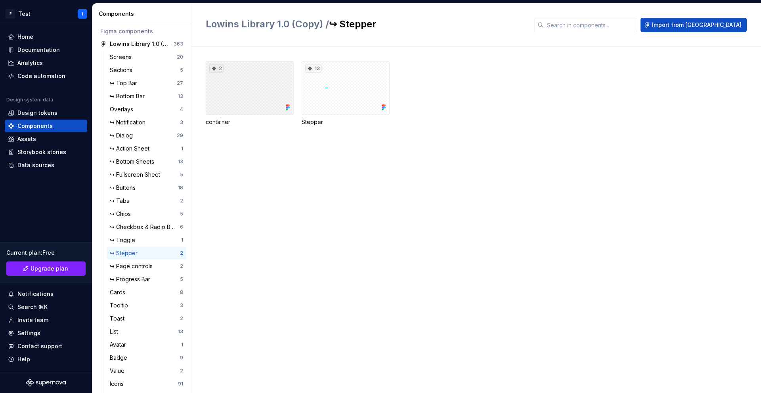
click at [252, 103] on div "2" at bounding box center [250, 88] width 88 height 54
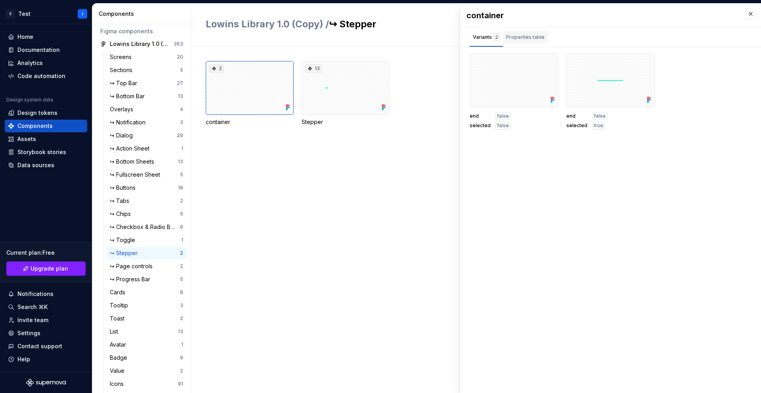
click at [486, 41] on div "Properties table" at bounding box center [525, 37] width 38 height 8
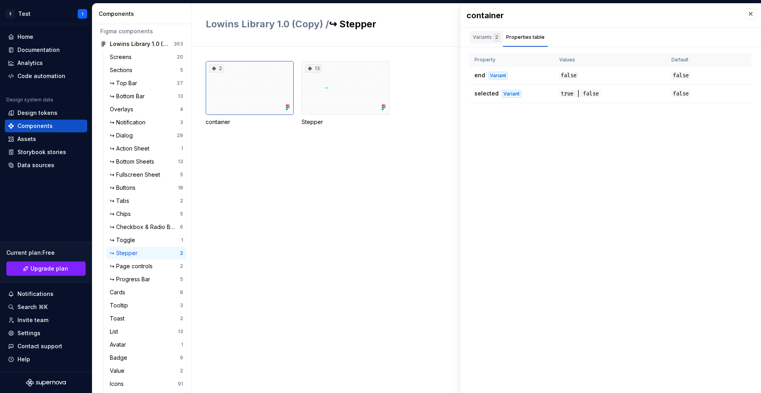
click at [486, 41] on div "Variants 2" at bounding box center [486, 37] width 27 height 8
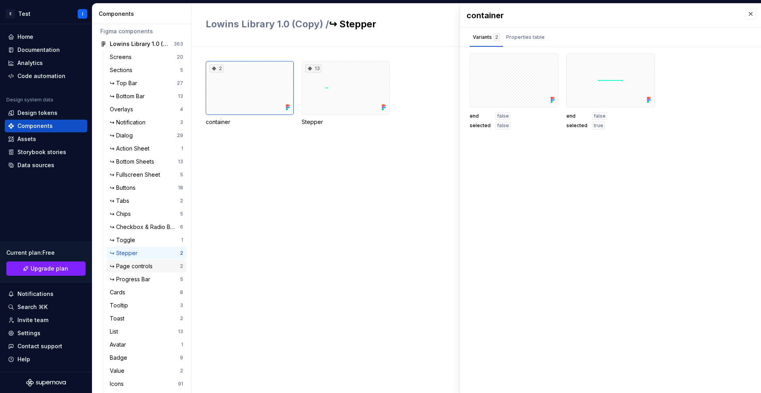
click at [153, 265] on div "↪ Page controls" at bounding box center [133, 266] width 46 height 8
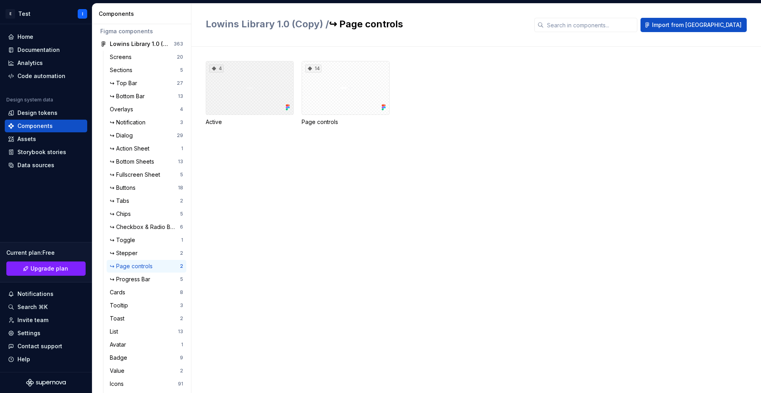
click at [255, 101] on div "4" at bounding box center [250, 88] width 88 height 54
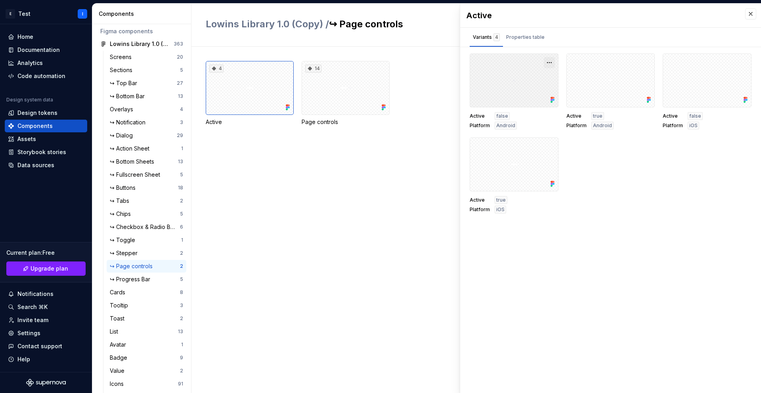
click at [486, 62] on button "button" at bounding box center [549, 62] width 11 height 11
click at [486, 31] on div "Properties table" at bounding box center [525, 37] width 45 height 13
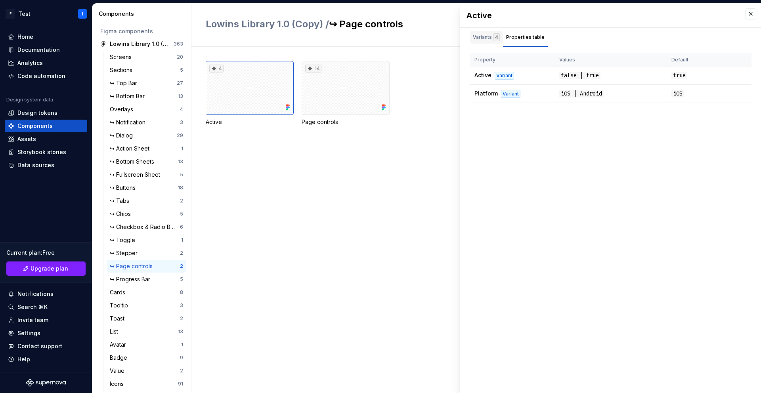
click at [485, 40] on div "Variants 4" at bounding box center [486, 37] width 27 height 8
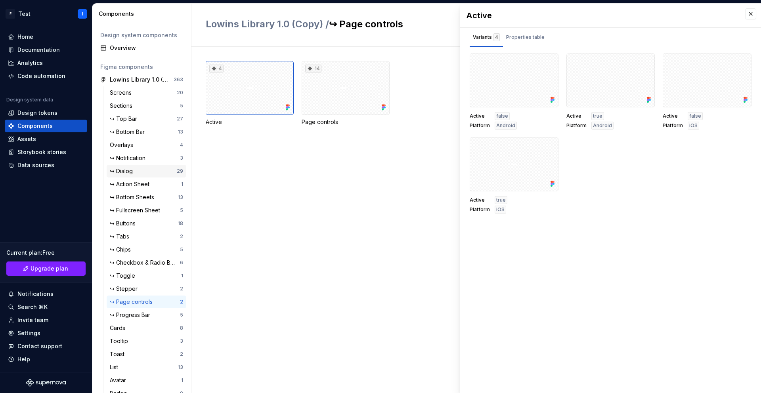
click at [132, 167] on div "↪ Dialog 29" at bounding box center [147, 171] width 80 height 13
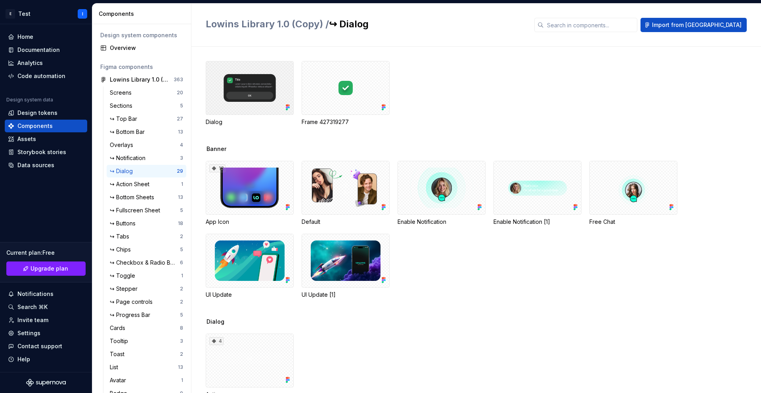
click at [274, 109] on div at bounding box center [250, 88] width 88 height 54
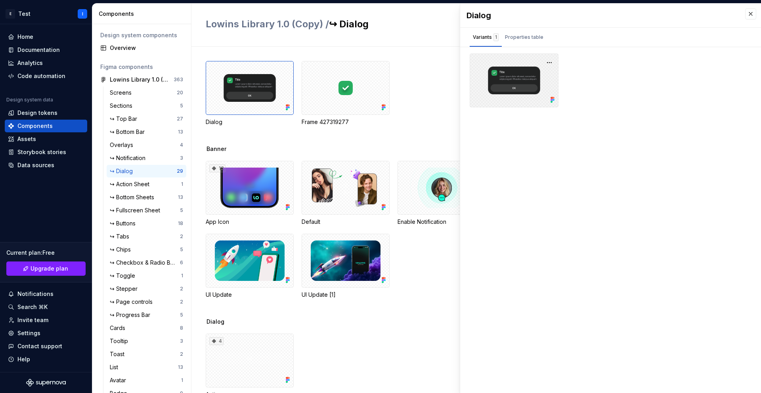
click at [486, 74] on div at bounding box center [514, 81] width 89 height 54
click at [486, 65] on button "button" at bounding box center [549, 62] width 11 height 11
click at [486, 63] on button "button" at bounding box center [549, 62] width 11 height 11
click at [486, 42] on div "Properties table" at bounding box center [524, 37] width 45 height 13
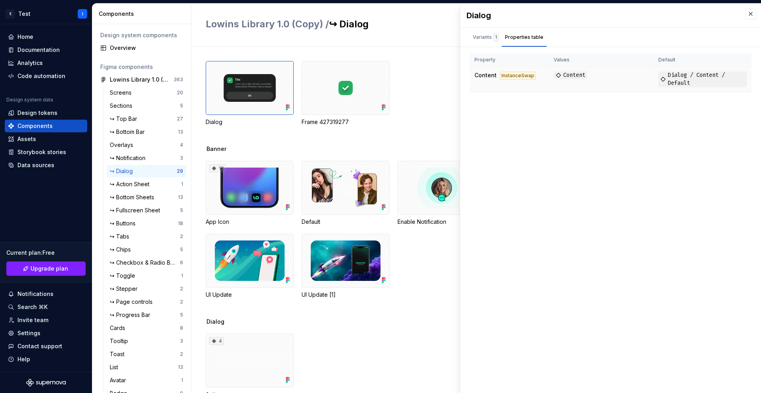
click at [486, 76] on div "InstanceSwap" at bounding box center [518, 76] width 36 height 8
click at [263, 88] on div at bounding box center [250, 88] width 88 height 54
drag, startPoint x: 252, startPoint y: 82, endPoint x: 256, endPoint y: 132, distance: 49.7
click at [256, 132] on div "Dialog Frame 427319277" at bounding box center [483, 103] width 555 height 84
click at [263, 131] on div "Dialog Frame 427319277" at bounding box center [483, 103] width 555 height 84
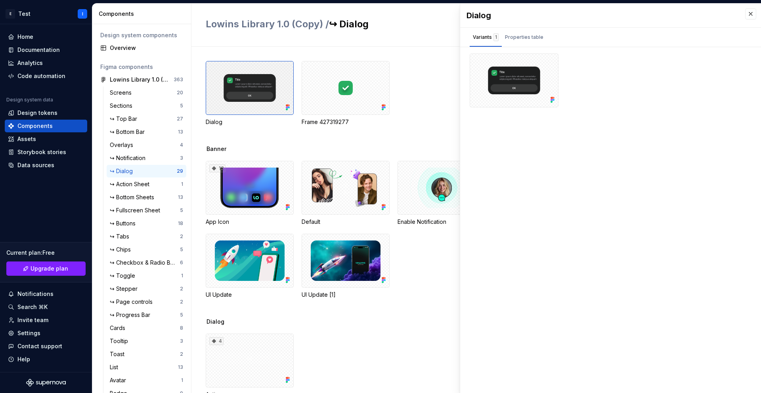
click at [261, 97] on div at bounding box center [250, 88] width 88 height 54
click at [119, 48] on div "Overview" at bounding box center [146, 48] width 73 height 8
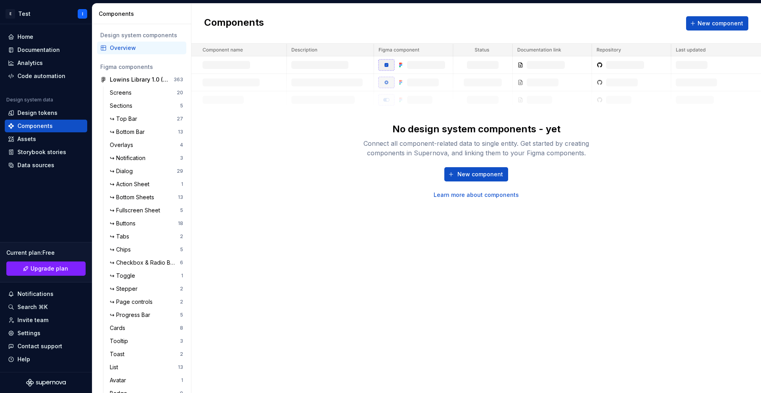
click at [486, 196] on link "Learn more about components" at bounding box center [476, 195] width 85 height 8
click at [37, 169] on div "Data sources" at bounding box center [46, 165] width 82 height 13
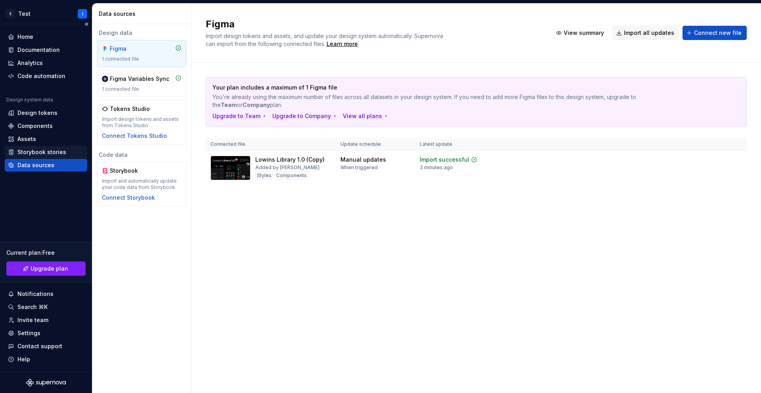
click at [38, 156] on div "Storybook stories" at bounding box center [41, 152] width 49 height 8
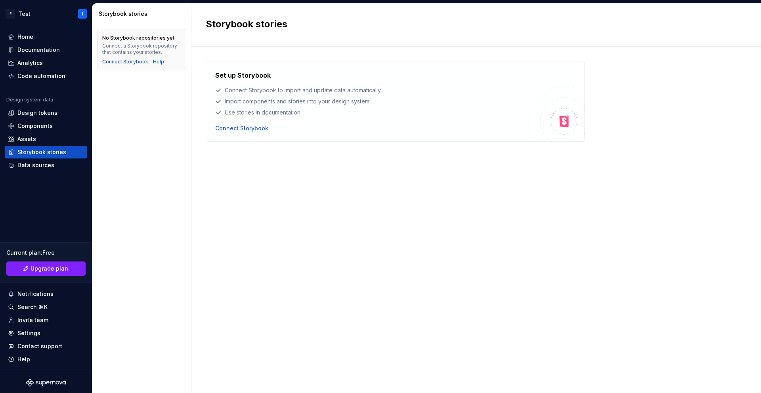
click at [243, 77] on h4 "Set up Storybook" at bounding box center [243, 76] width 56 height 10
click at [243, 123] on div "Set up Storybook Connect Storybook to import and update data automatically Impo…" at bounding box center [372, 102] width 314 height 62
click at [241, 130] on div "Connect Storybook" at bounding box center [241, 128] width 53 height 8
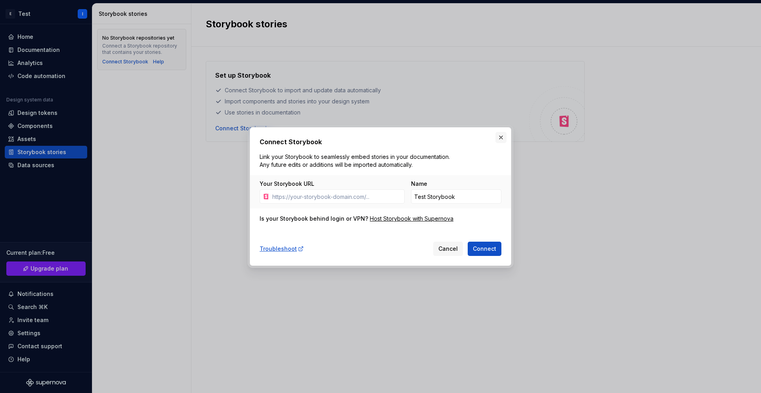
click at [486, 138] on button "button" at bounding box center [501, 137] width 11 height 11
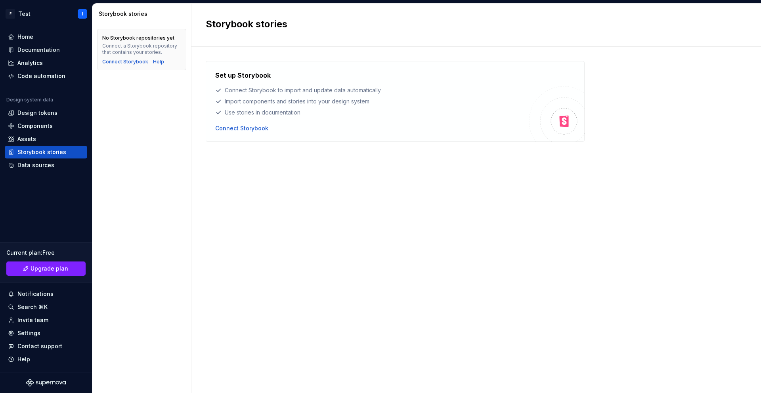
click at [260, 107] on div "Set up Storybook Connect Storybook to import and update data automatically Impo…" at bounding box center [372, 94] width 314 height 46
click at [28, 142] on div "Assets" at bounding box center [26, 139] width 19 height 8
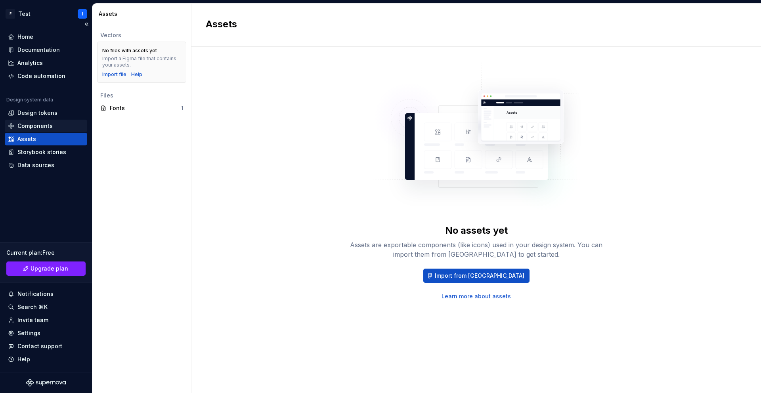
click at [33, 124] on div "Components" at bounding box center [34, 126] width 35 height 8
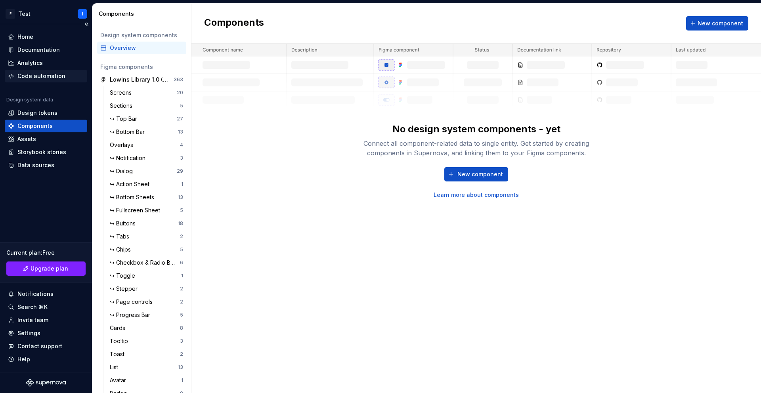
click at [48, 75] on div "Code automation" at bounding box center [41, 76] width 48 height 8
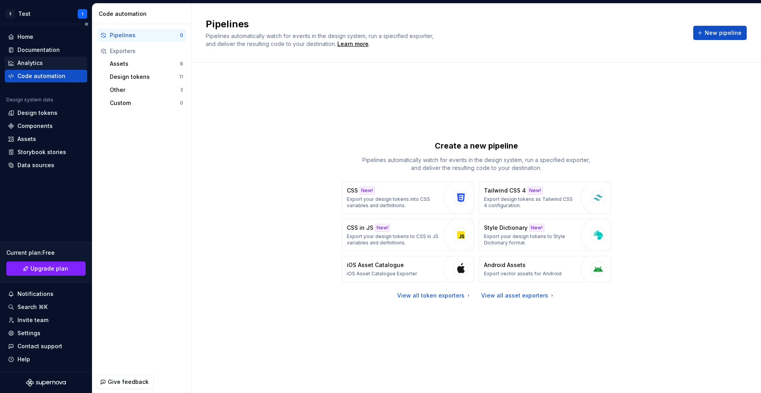
click at [38, 66] on div "Analytics" at bounding box center [29, 63] width 25 height 8
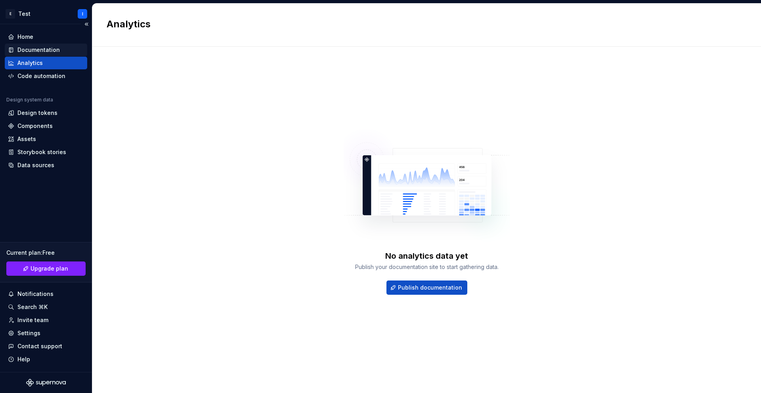
click at [47, 51] on div "Documentation" at bounding box center [38, 50] width 42 height 8
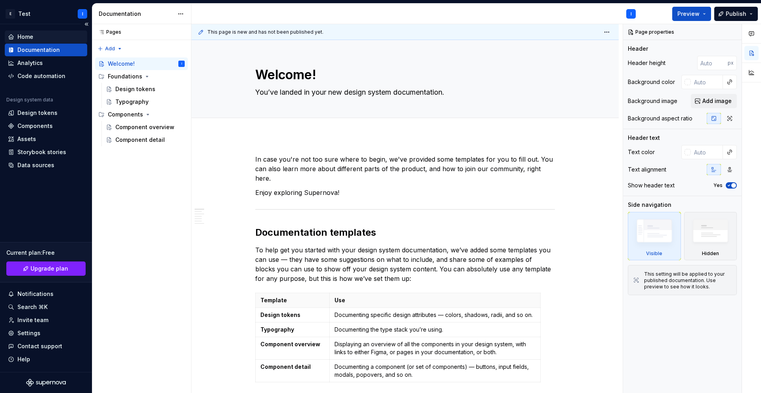
click at [28, 36] on div "Home" at bounding box center [25, 37] width 16 height 8
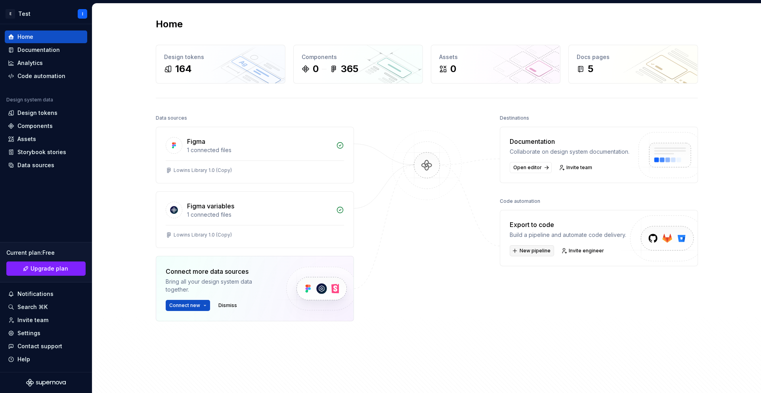
click at [486, 254] on span "New pipeline" at bounding box center [535, 251] width 31 height 6
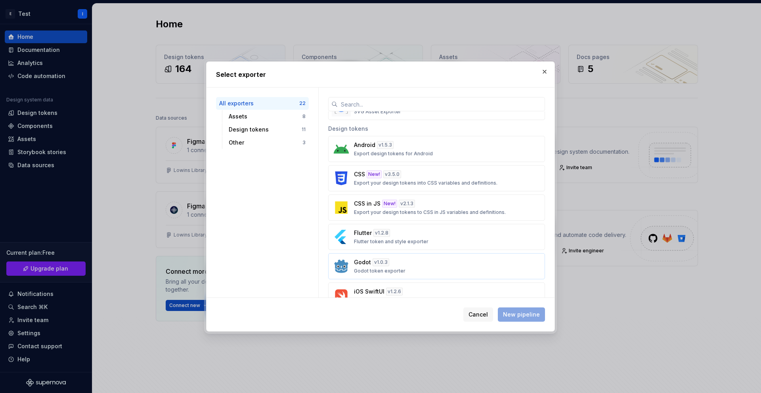
scroll to position [235, 0]
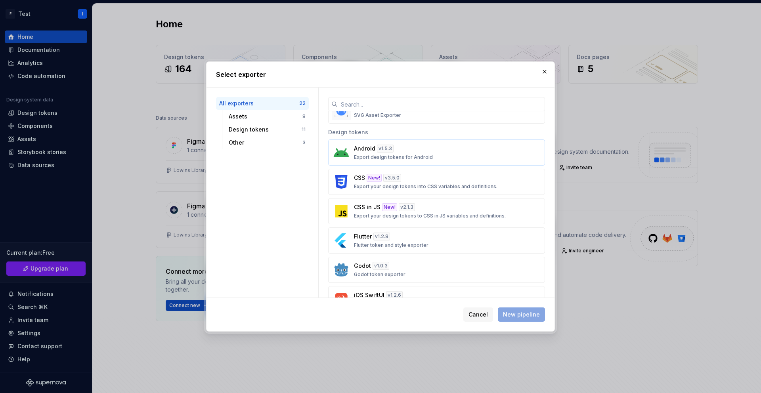
click at [419, 147] on div "Android v 1.5.3 Export design tokens for Android" at bounding box center [434, 153] width 161 height 16
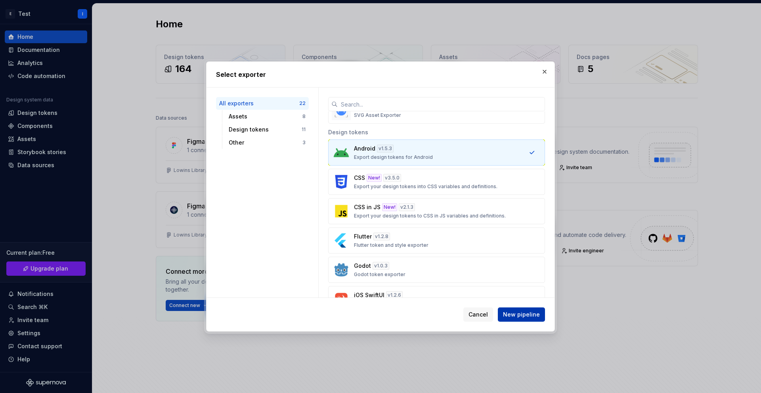
click at [486, 312] on span "New pipeline" at bounding box center [521, 315] width 37 height 8
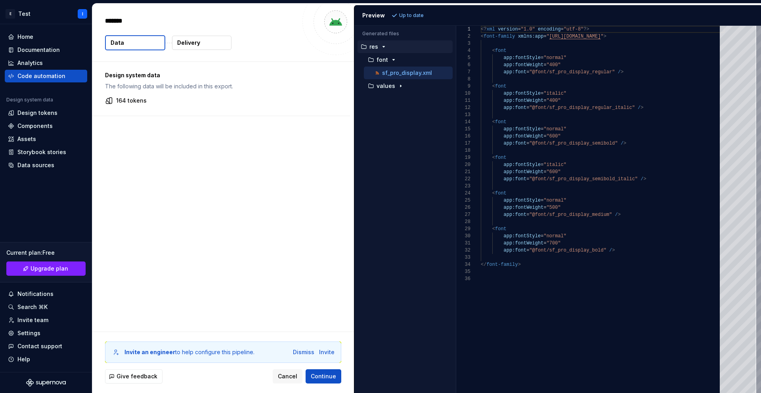
type textarea "*"
click at [391, 61] on icon "button" at bounding box center [394, 60] width 6 height 6
click at [396, 82] on button "values" at bounding box center [407, 86] width 92 height 9
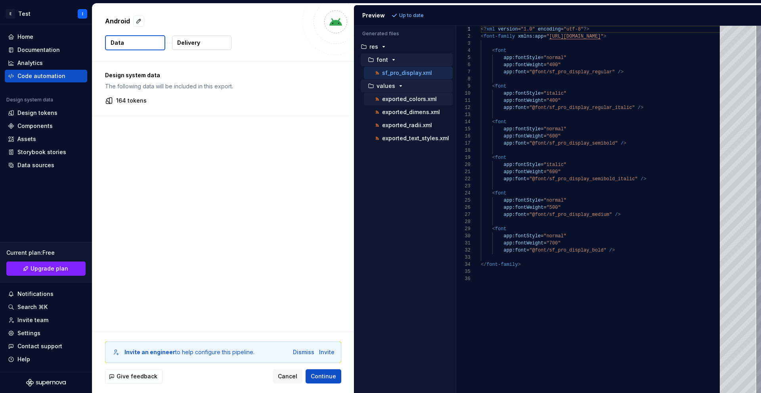
click at [398, 96] on p "exported_colors.xml" at bounding box center [409, 99] width 55 height 6
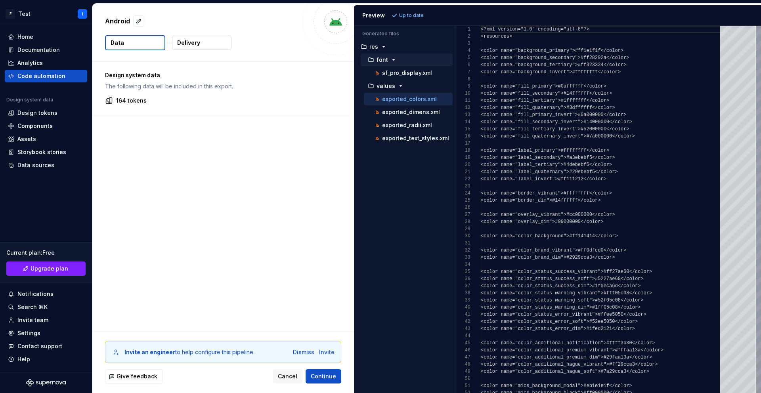
scroll to position [71, 0]
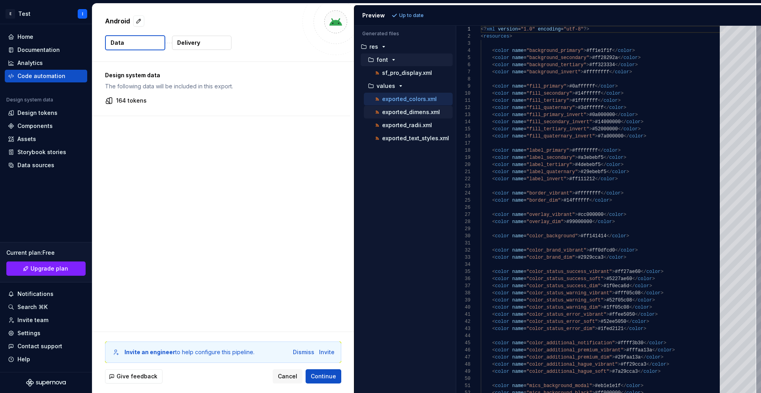
click at [399, 109] on div "exported_dimens.xml" at bounding box center [412, 112] width 79 height 8
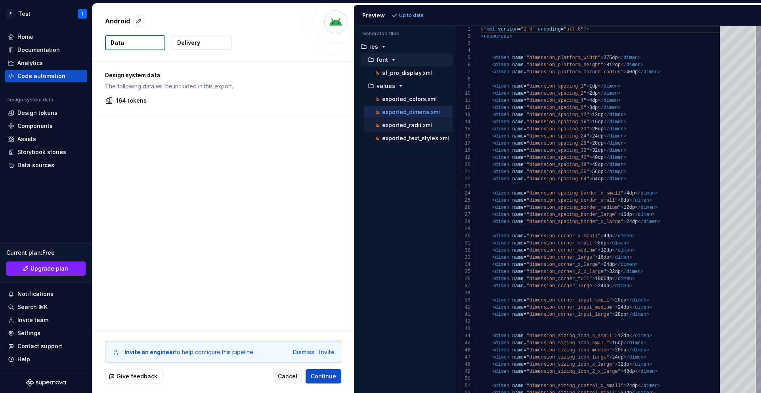
click at [393, 126] on p "exported_radii.xml" at bounding box center [407, 125] width 50 height 6
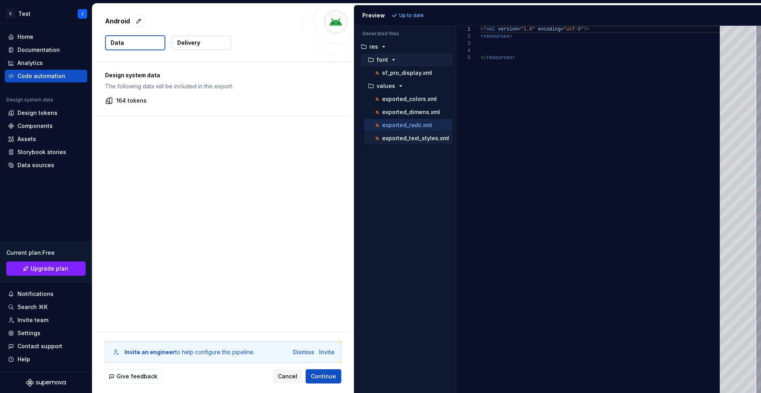
click at [393, 142] on div "exported_text_styles.xml" at bounding box center [412, 138] width 79 height 8
type textarea "**********"
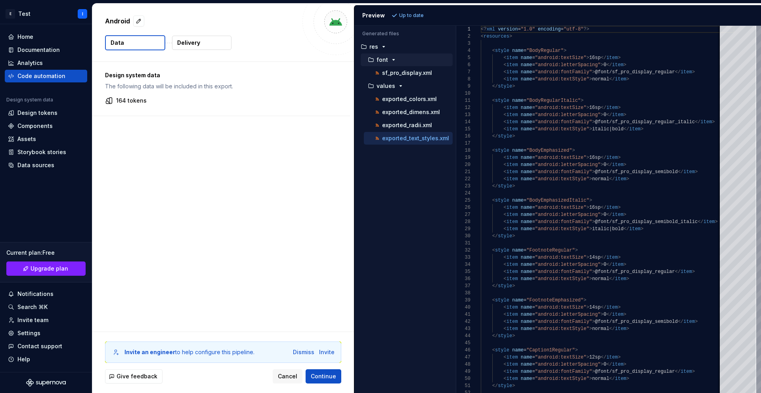
click at [190, 42] on p "Delivery" at bounding box center [188, 43] width 23 height 8
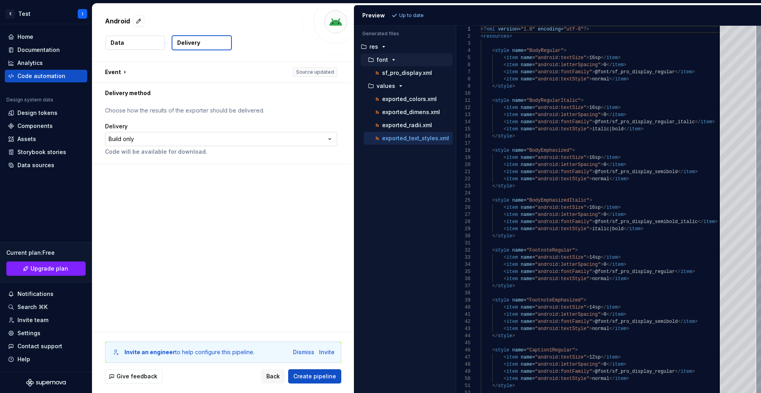
click at [191, 137] on html "**********" at bounding box center [380, 196] width 761 height 393
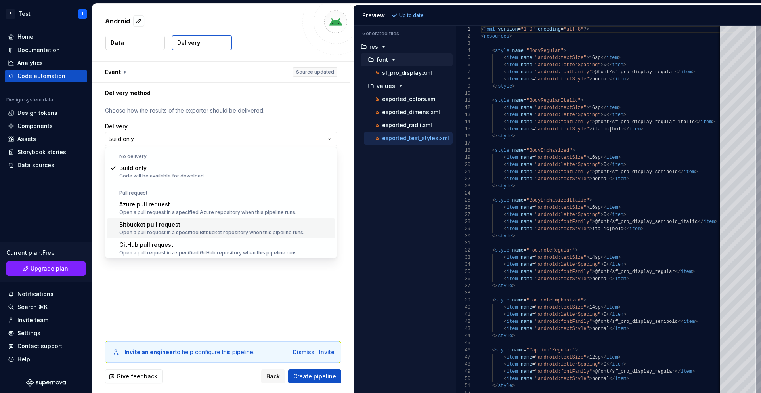
scroll to position [22, 0]
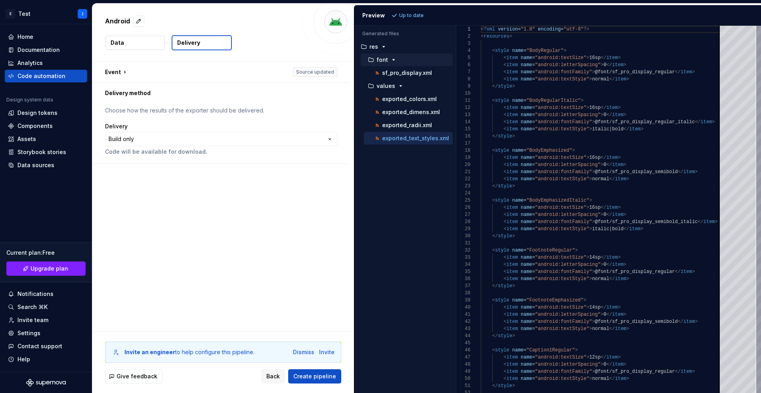
click at [225, 130] on html "**********" at bounding box center [380, 196] width 761 height 393
click at [136, 42] on button "Data" at bounding box center [134, 43] width 59 height 14
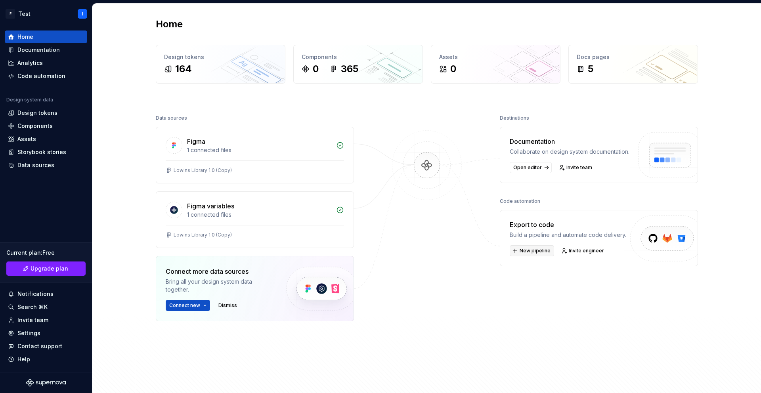
click at [486, 254] on span "New pipeline" at bounding box center [535, 251] width 31 height 6
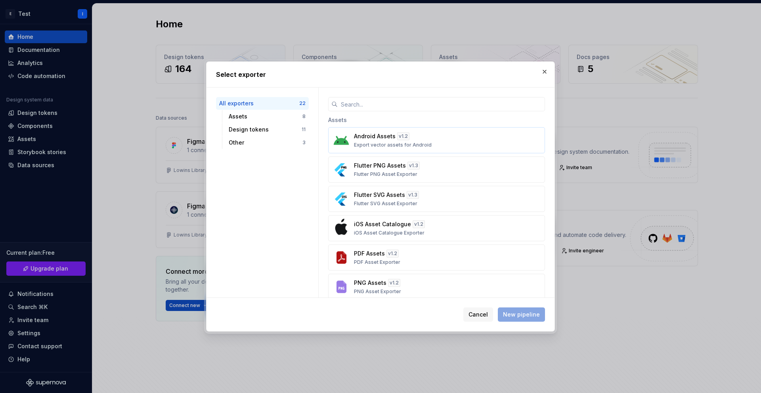
click at [429, 143] on div "Android Assets v 1.2 Export vector assets for Android" at bounding box center [434, 140] width 161 height 16
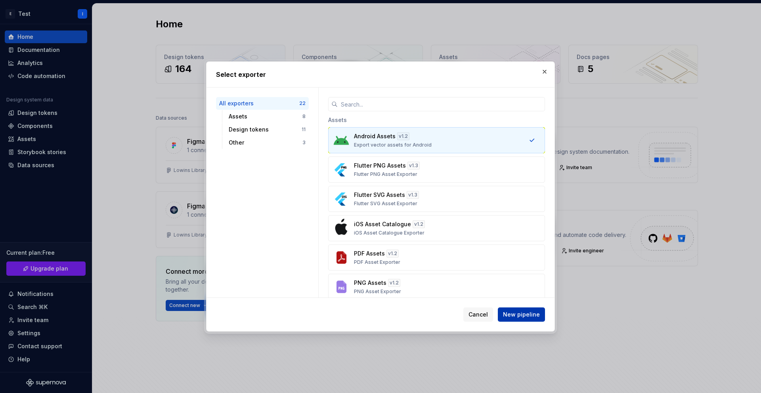
click at [486, 311] on span "New pipeline" at bounding box center [521, 315] width 37 height 8
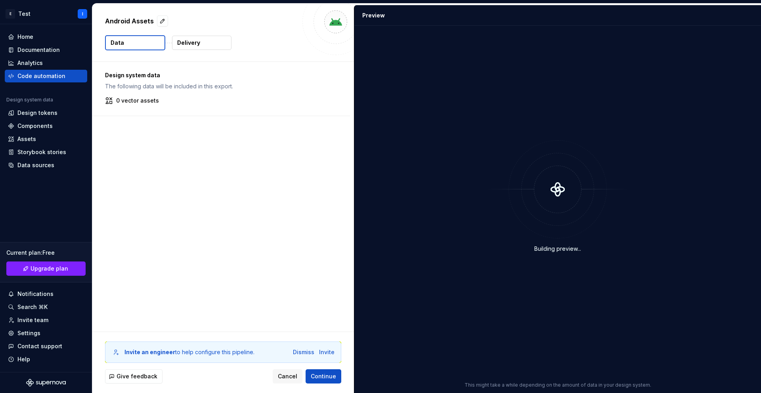
click at [218, 84] on p "The following data will be included in this export." at bounding box center [221, 86] width 232 height 8
click at [262, 103] on div "0 vector assets" at bounding box center [221, 101] width 232 height 8
click at [318, 376] on span "Continue" at bounding box center [323, 377] width 25 height 8
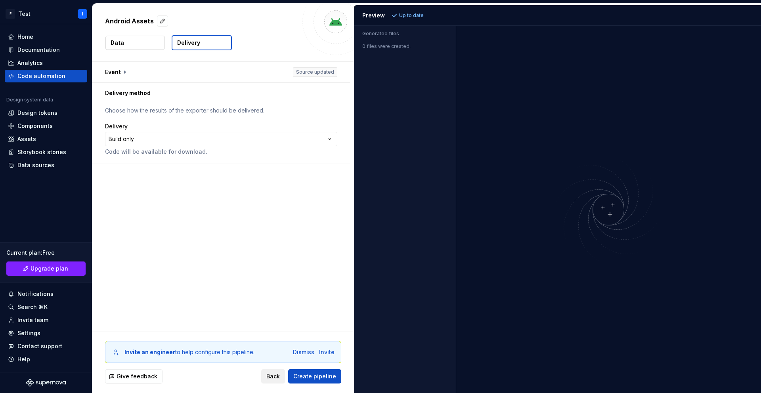
click at [277, 377] on span "Back" at bounding box center [272, 377] width 13 height 8
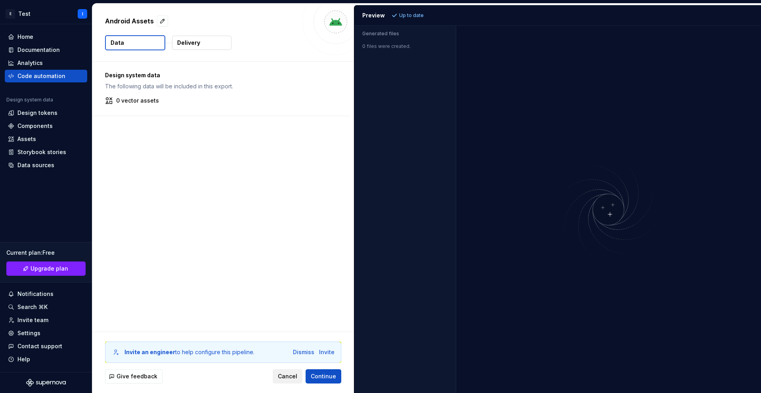
click at [283, 376] on span "Cancel" at bounding box center [287, 377] width 19 height 8
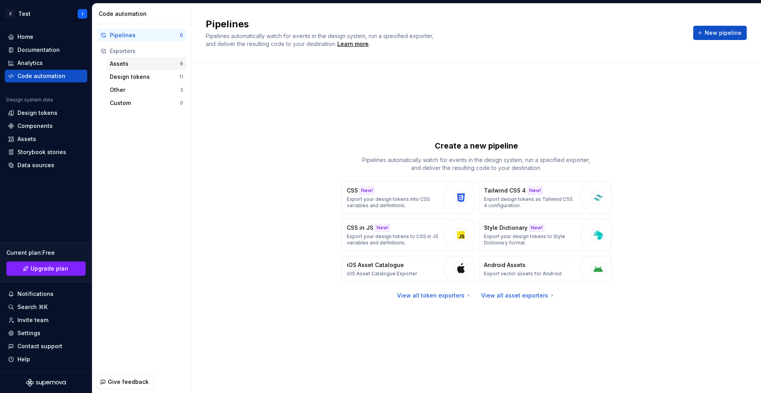
click at [132, 59] on div "Assets 8" at bounding box center [147, 63] width 80 height 13
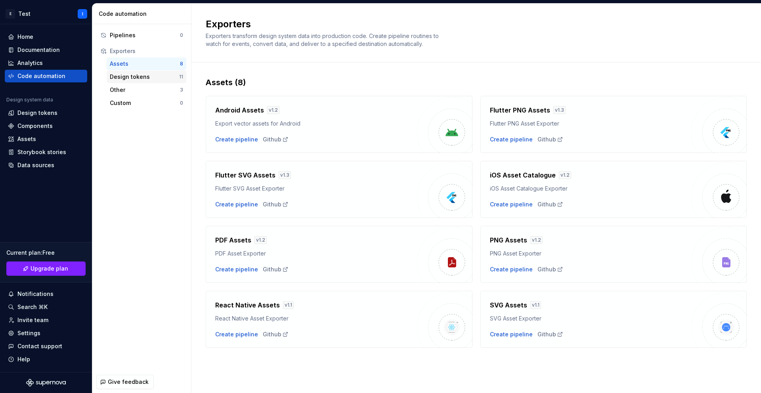
click at [132, 74] on div "Design tokens" at bounding box center [144, 77] width 69 height 8
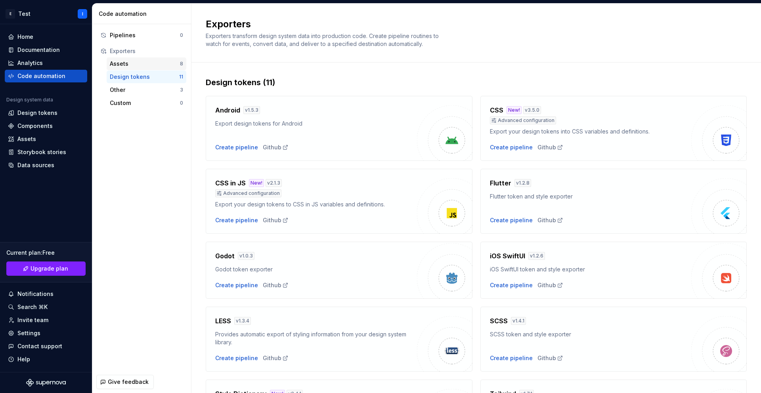
click at [131, 65] on div "Assets" at bounding box center [145, 64] width 70 height 8
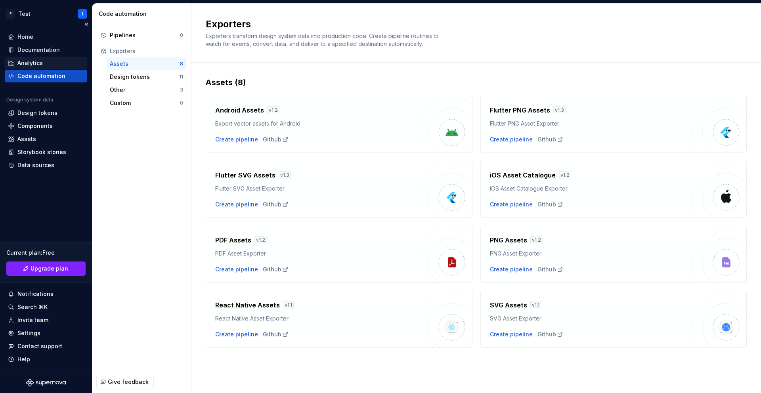
click at [42, 66] on div "Analytics" at bounding box center [29, 63] width 25 height 8
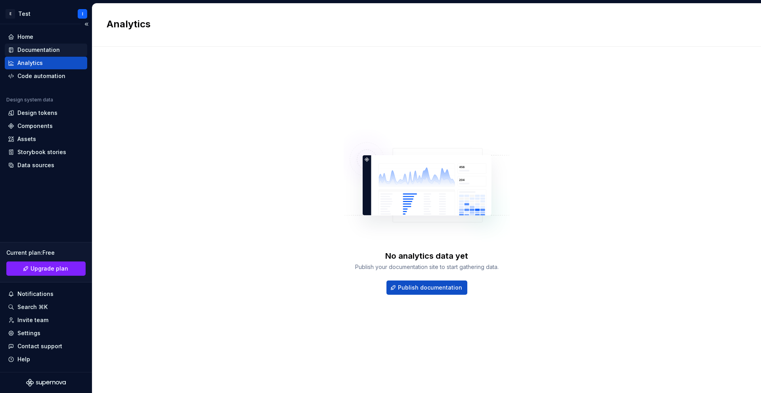
click at [43, 51] on div "Documentation" at bounding box center [38, 50] width 42 height 8
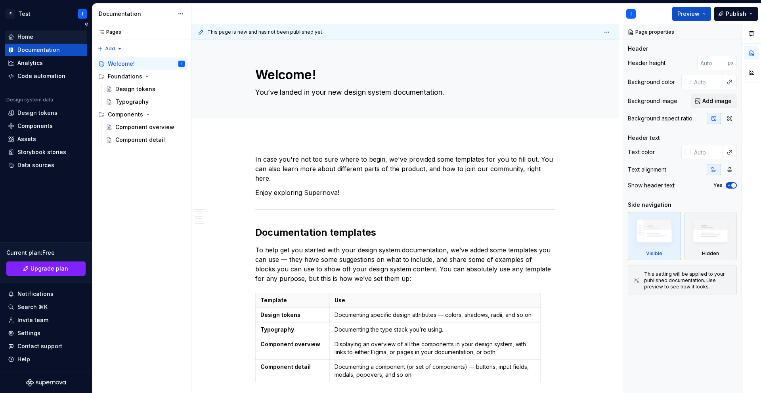
click at [36, 34] on div "Home" at bounding box center [46, 37] width 76 height 8
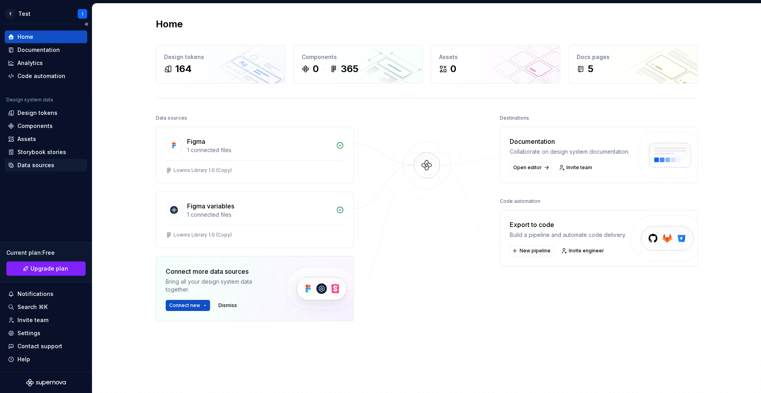
click at [49, 166] on div "Data sources" at bounding box center [35, 165] width 37 height 8
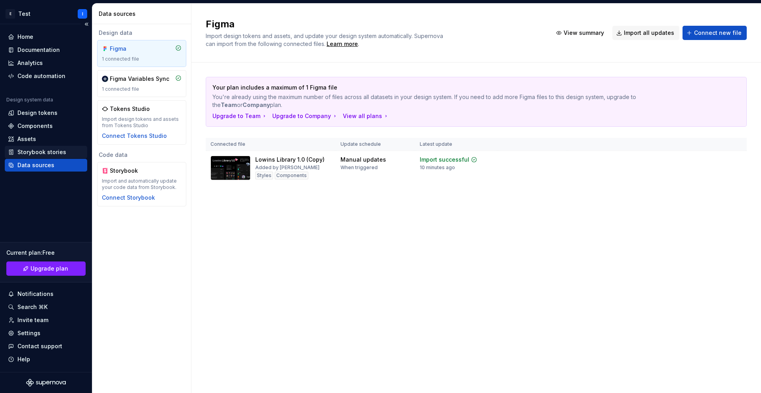
click at [42, 151] on div "Storybook stories" at bounding box center [41, 152] width 49 height 8
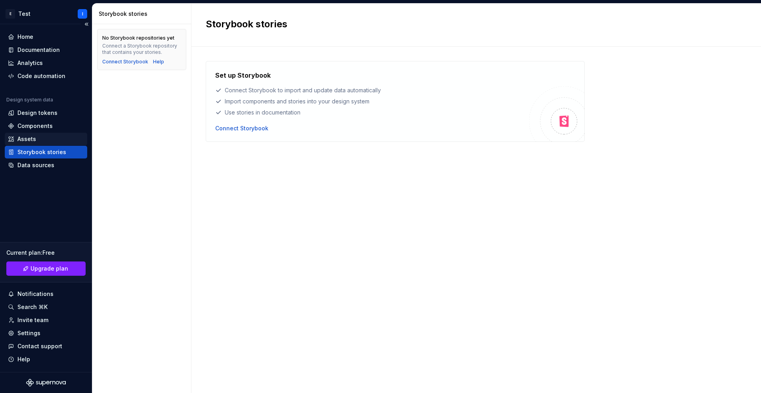
click at [43, 140] on div "Assets" at bounding box center [46, 139] width 76 height 8
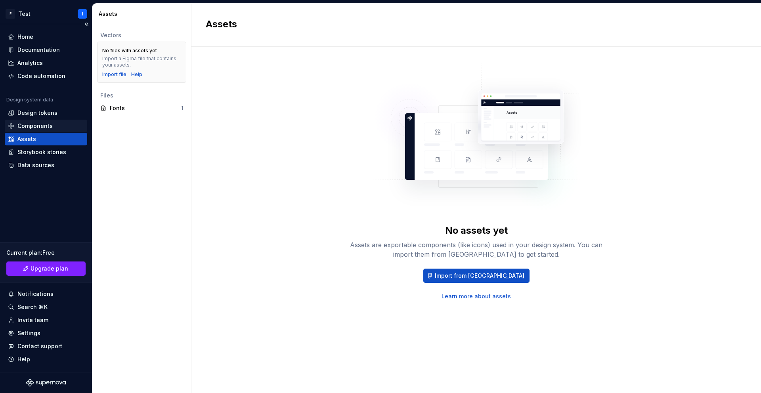
click at [45, 128] on div "Components" at bounding box center [34, 126] width 35 height 8
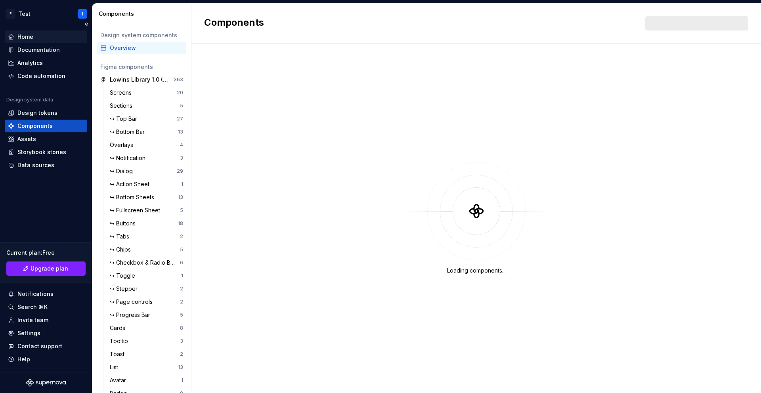
click at [47, 40] on div "Home" at bounding box center [46, 37] width 76 height 8
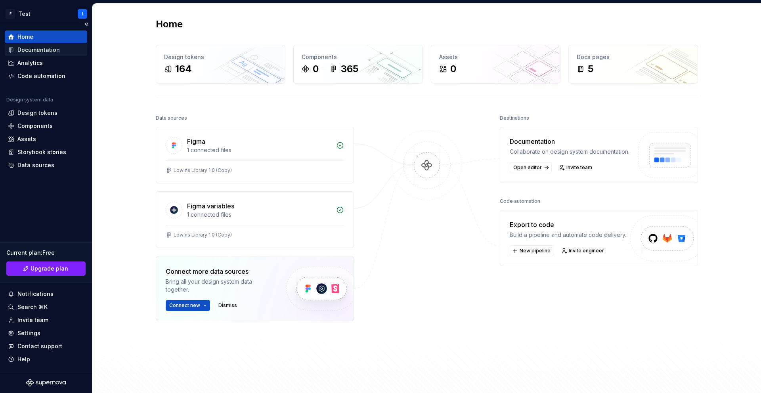
click at [23, 47] on div "Documentation" at bounding box center [38, 50] width 42 height 8
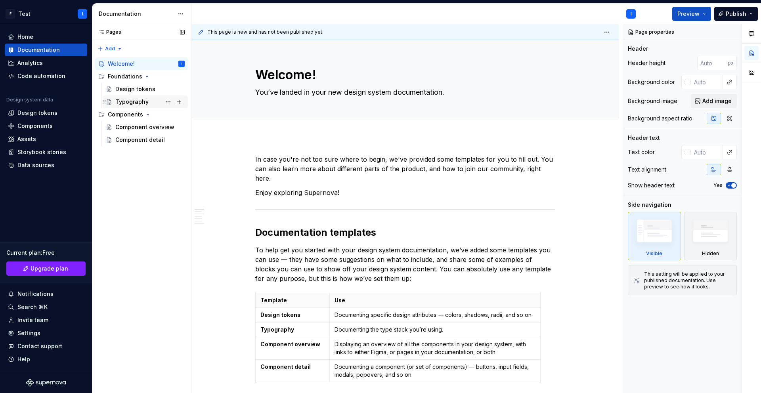
click at [142, 100] on div "Typography" at bounding box center [131, 102] width 33 height 8
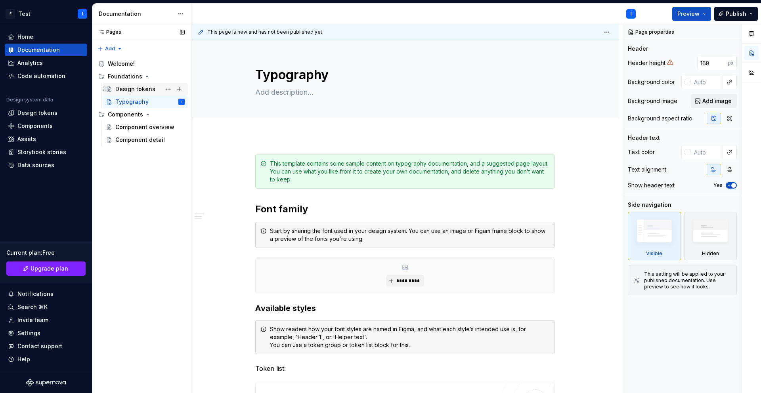
click at [138, 91] on div "Design tokens" at bounding box center [135, 89] width 40 height 8
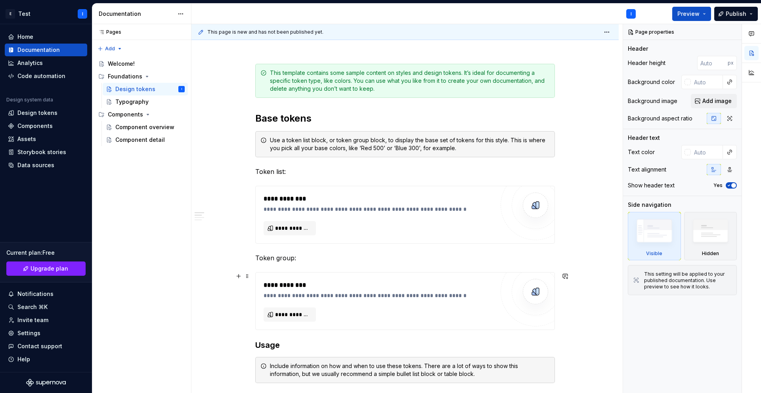
scroll to position [94, 0]
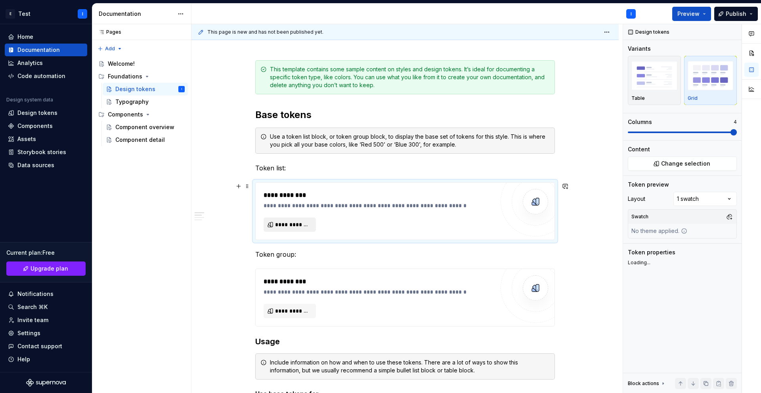
click at [299, 225] on span "**********" at bounding box center [293, 225] width 36 height 8
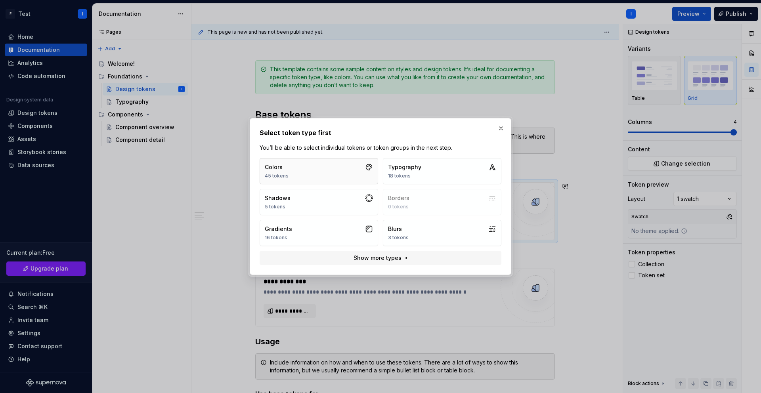
click at [315, 166] on button "Colors 45 tokens" at bounding box center [319, 171] width 119 height 26
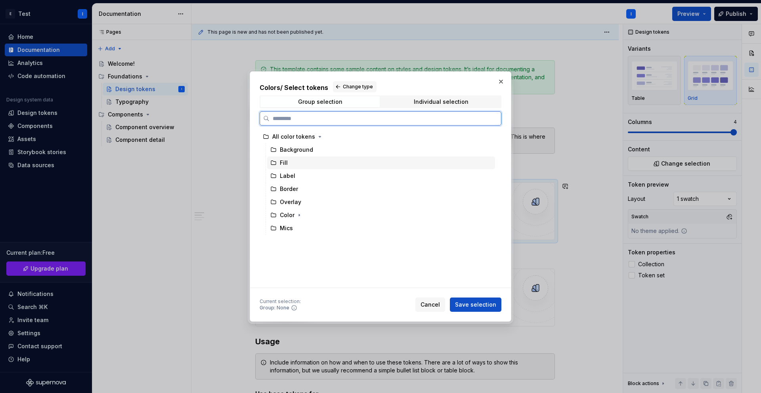
click at [289, 163] on div "Fill" at bounding box center [381, 163] width 228 height 13
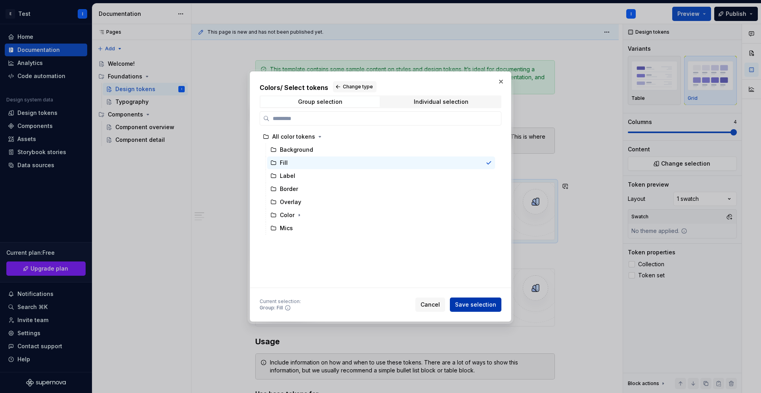
click at [469, 299] on button "Save selection" at bounding box center [476, 305] width 52 height 14
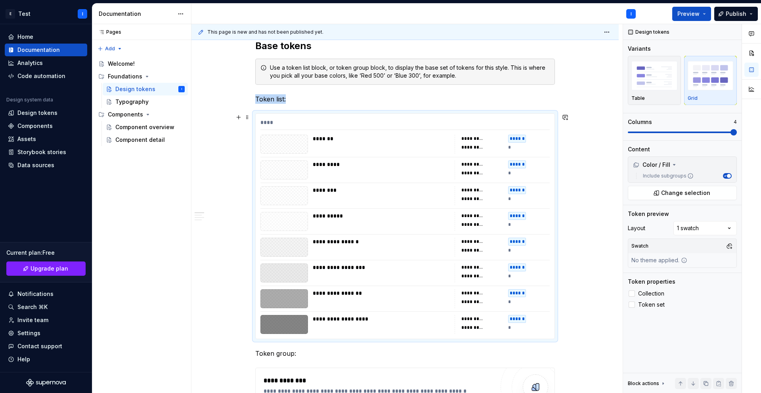
scroll to position [0, 0]
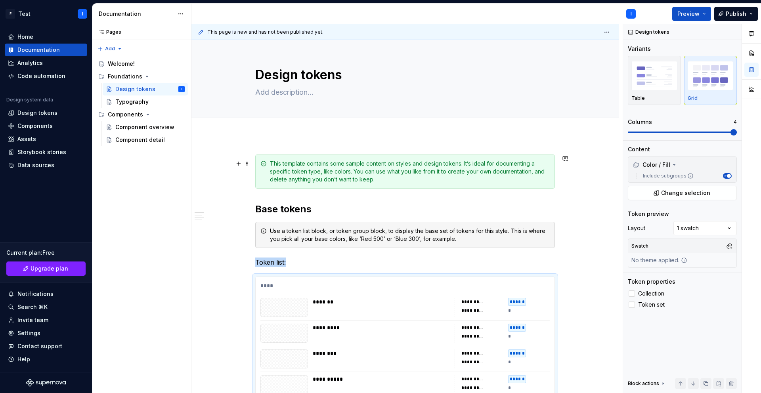
type textarea "*"
